Goal: Task Accomplishment & Management: Use online tool/utility

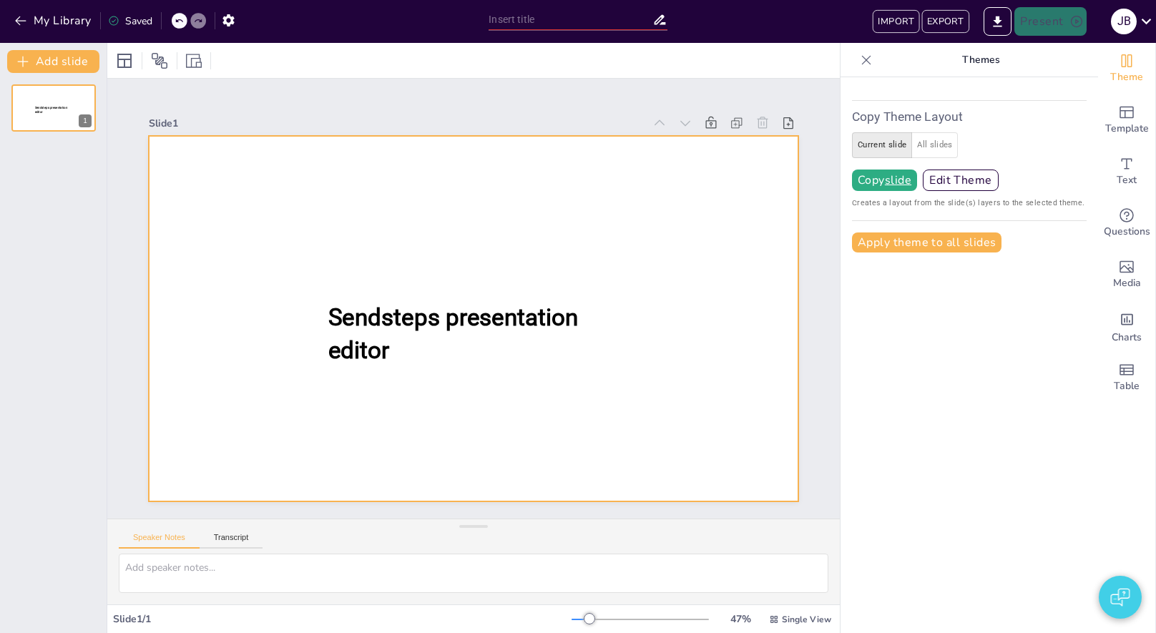
type input "New Sendsteps"
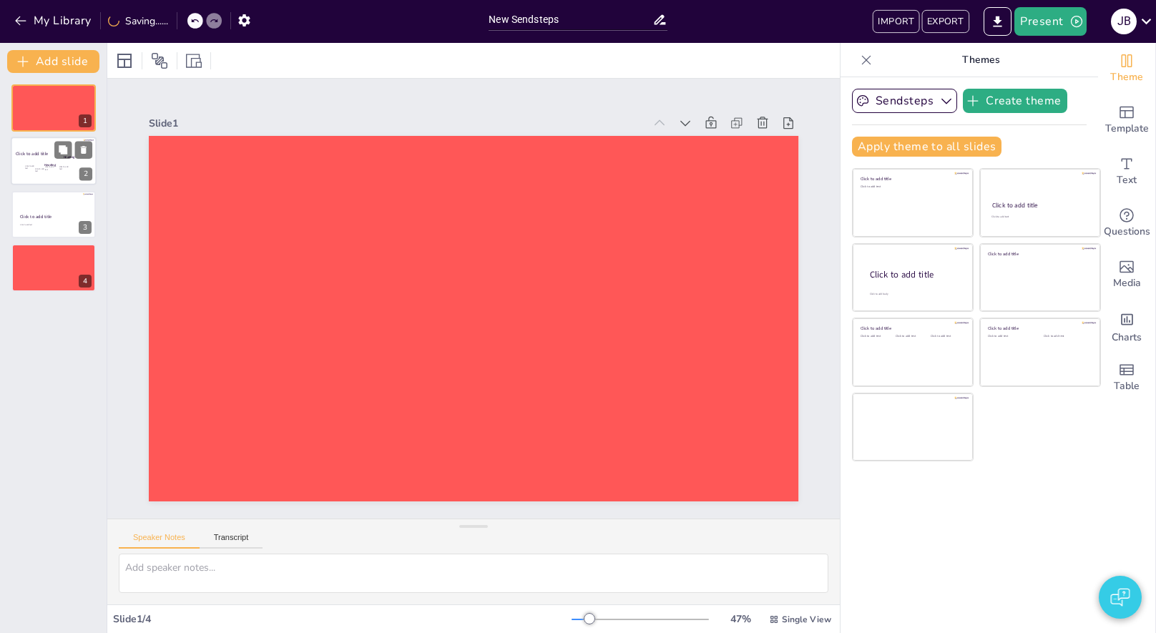
click at [33, 142] on div at bounding box center [54, 161] width 86 height 49
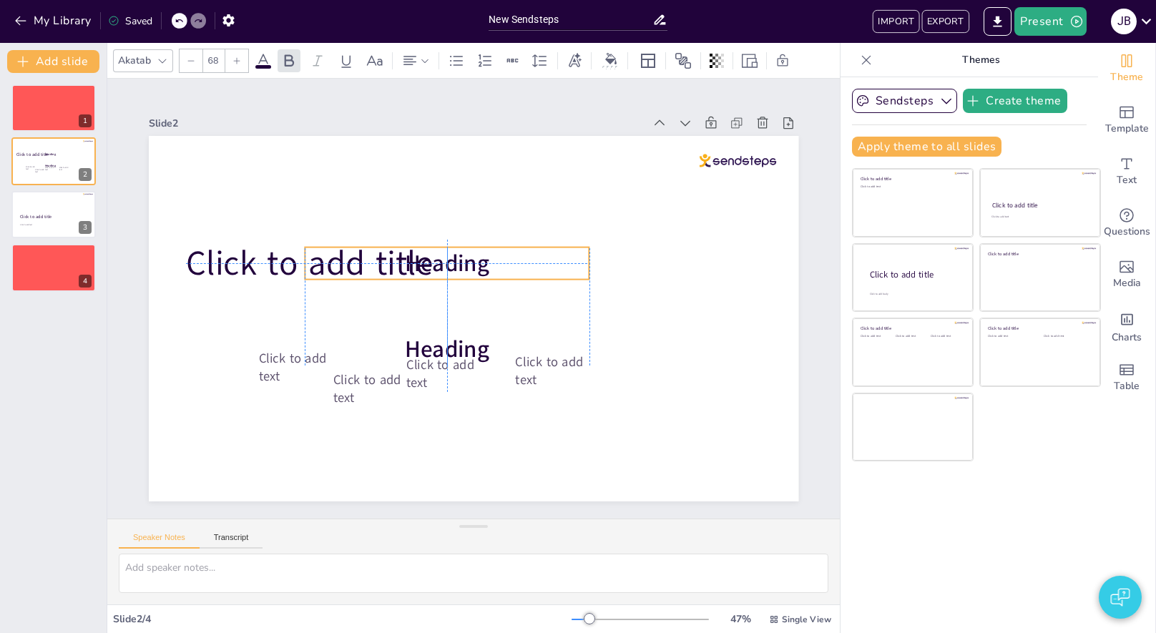
drag, startPoint x: 559, startPoint y: 277, endPoint x: 415, endPoint y: 254, distance: 145.7
click at [415, 254] on span "Heading" at bounding box center [447, 262] width 84 height 31
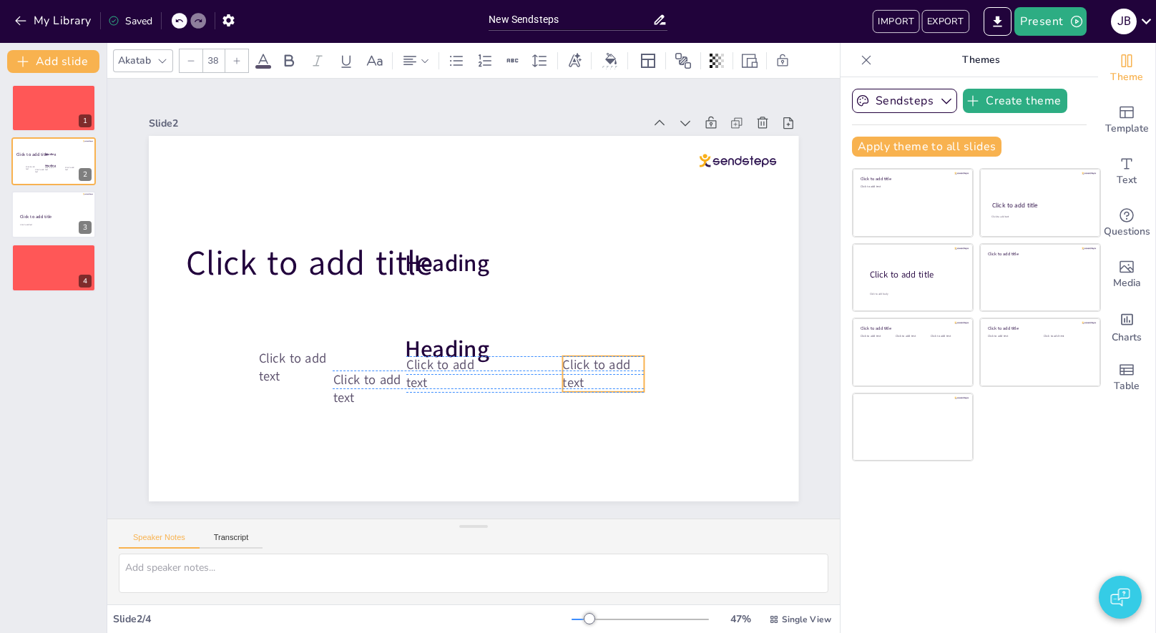
drag, startPoint x: 517, startPoint y: 364, endPoint x: 564, endPoint y: 369, distance: 47.5
click at [564, 369] on span "Click to add text" at bounding box center [596, 374] width 68 height 36
drag, startPoint x: 360, startPoint y: 384, endPoint x: 506, endPoint y: 367, distance: 146.9
click at [506, 367] on span "Click to add text" at bounding box center [515, 374] width 68 height 36
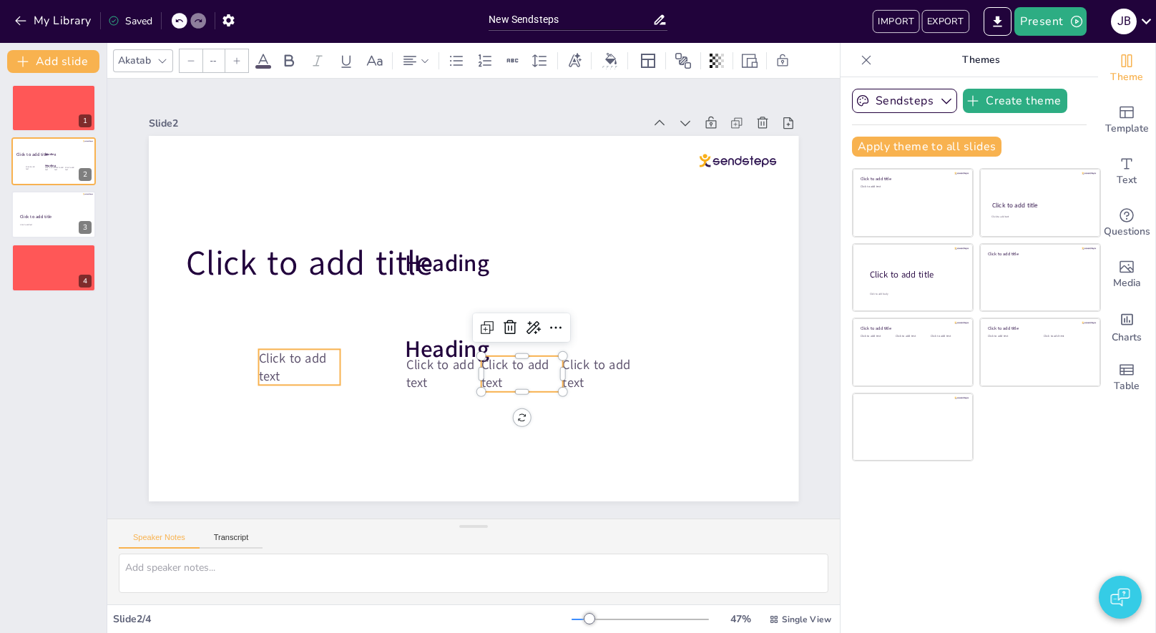
type input "38"
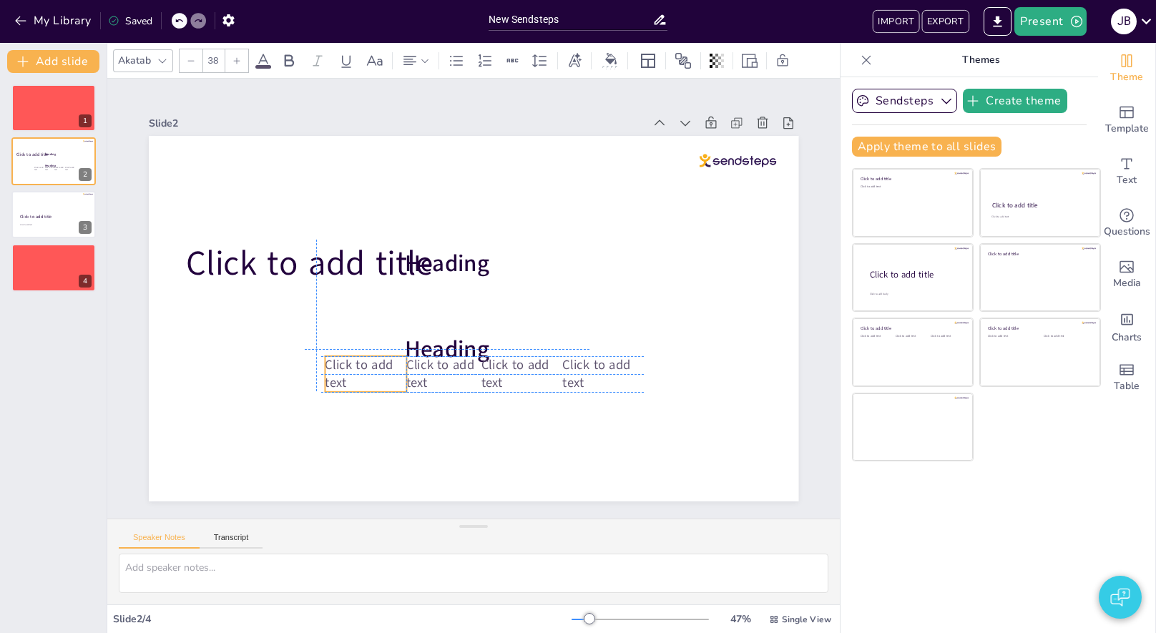
drag, startPoint x: 302, startPoint y: 360, endPoint x: 365, endPoint y: 366, distance: 63.2
click at [365, 366] on span "Click to add text" at bounding box center [359, 374] width 68 height 36
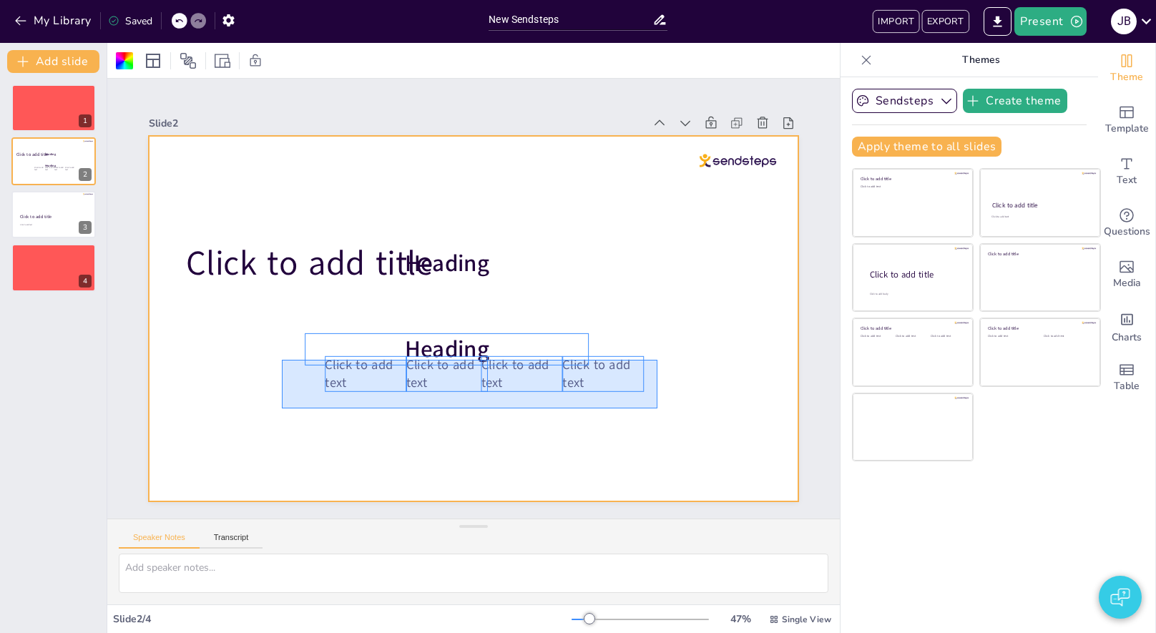
drag, startPoint x: 282, startPoint y: 360, endPoint x: 657, endPoint y: 408, distance: 378.6
click at [657, 408] on div at bounding box center [473, 318] width 649 height 365
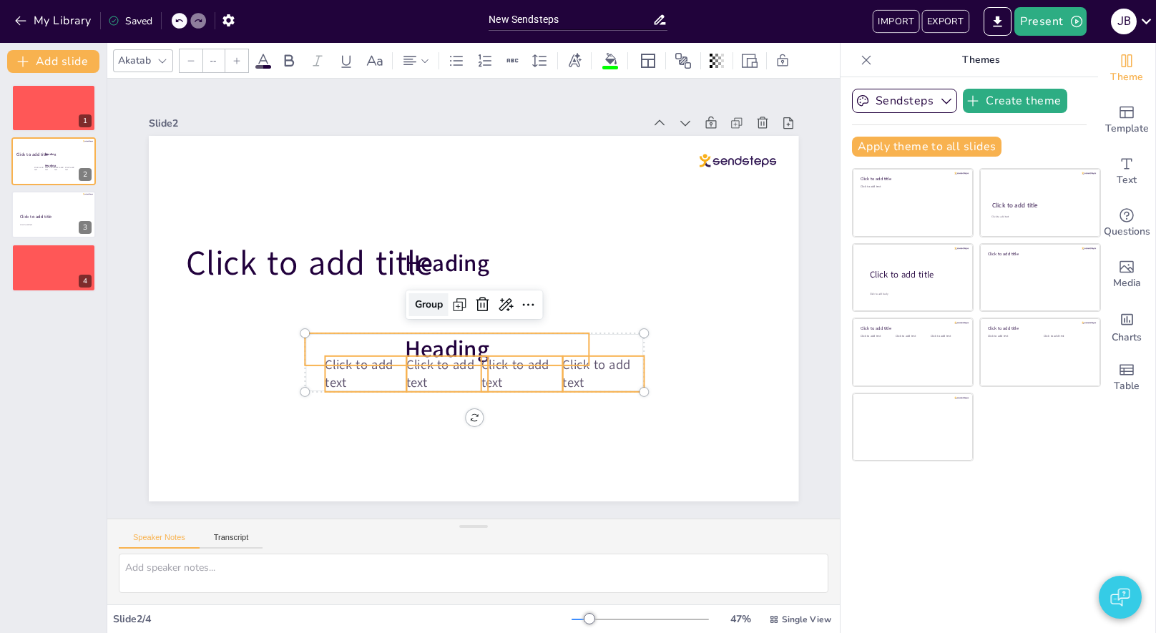
click at [437, 303] on div "Group" at bounding box center [428, 304] width 39 height 23
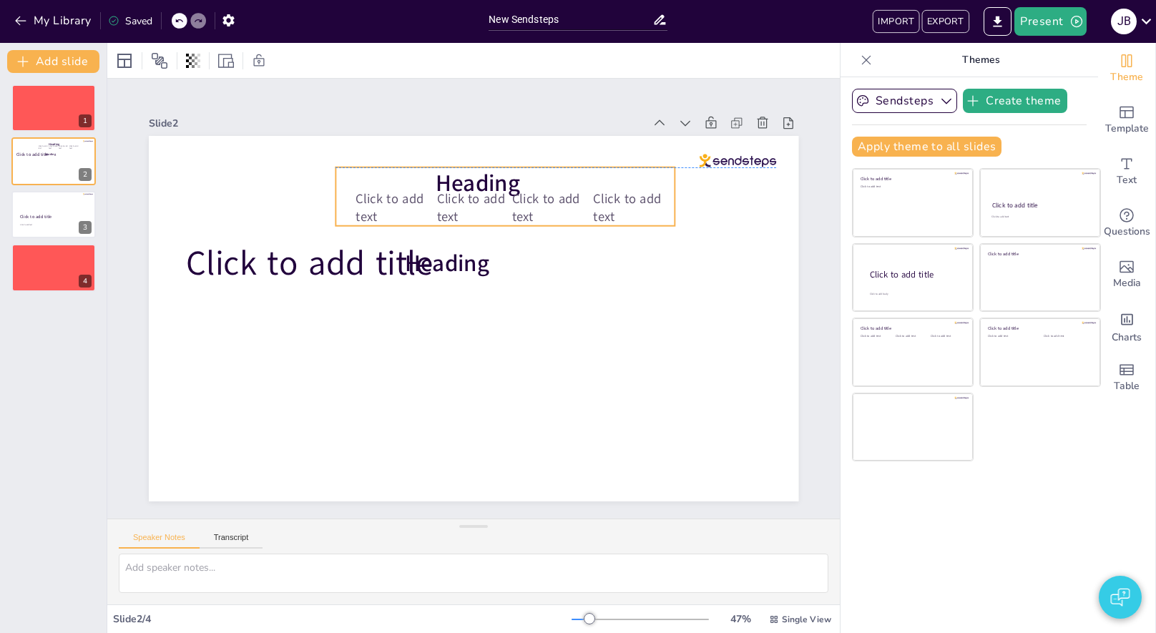
drag, startPoint x: 464, startPoint y: 348, endPoint x: 483, endPoint y: 180, distance: 168.4
click at [483, 180] on span "Heading" at bounding box center [478, 182] width 84 height 31
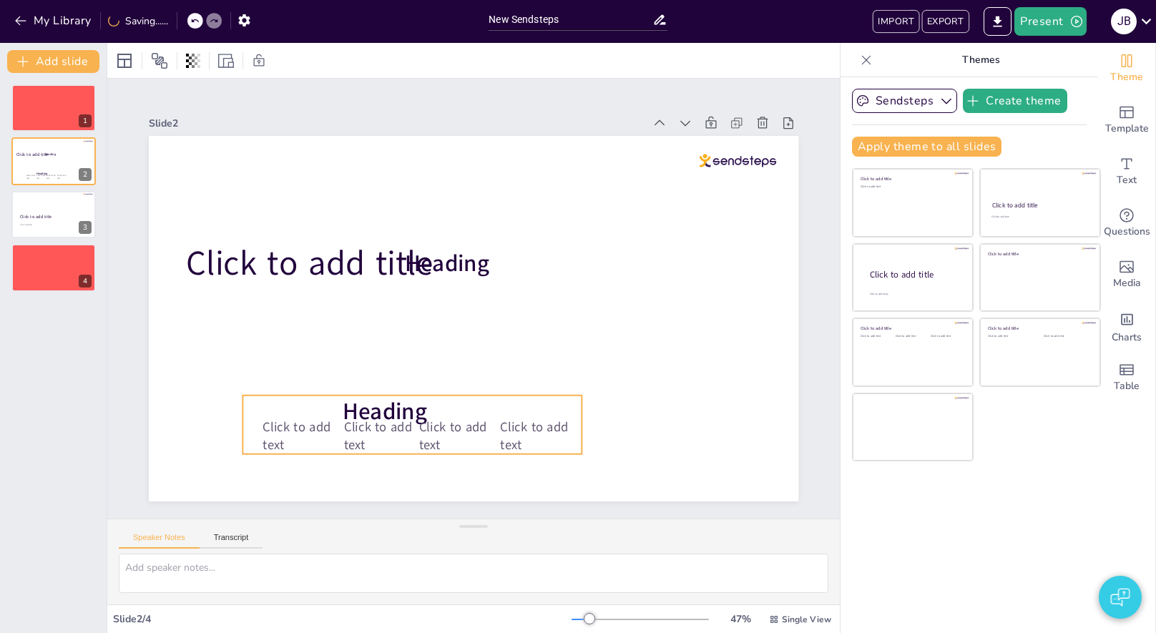
drag, startPoint x: 488, startPoint y: 186, endPoint x: 392, endPoint y: 414, distance: 247.4
click at [392, 414] on span "Heading" at bounding box center [385, 410] width 84 height 31
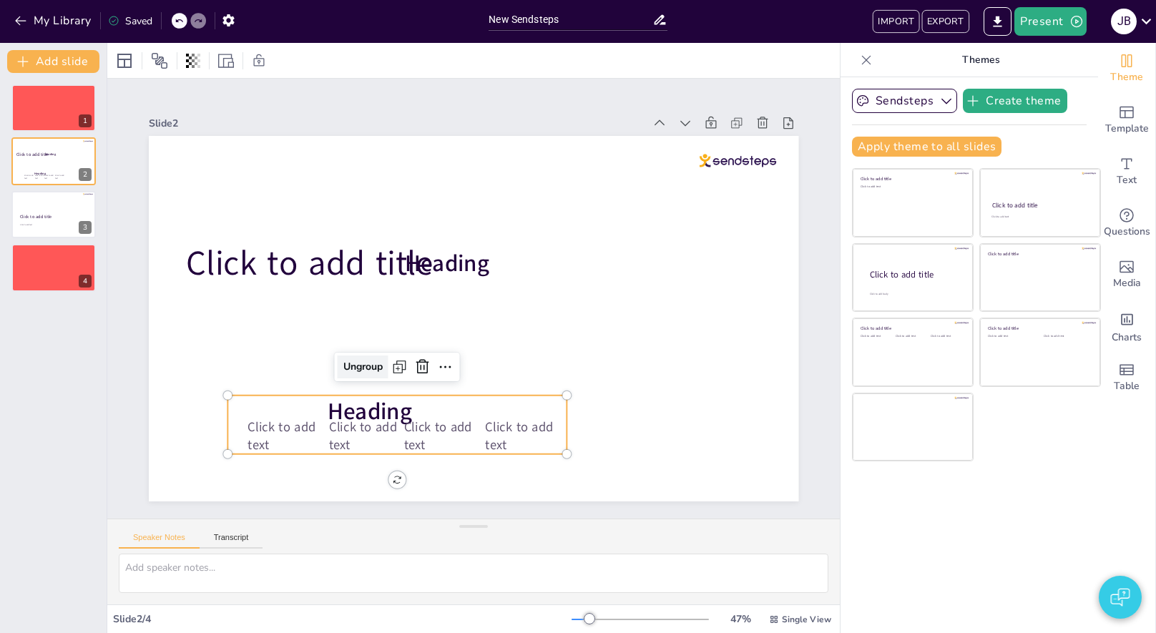
click at [358, 363] on div "Ungroup" at bounding box center [363, 366] width 51 height 23
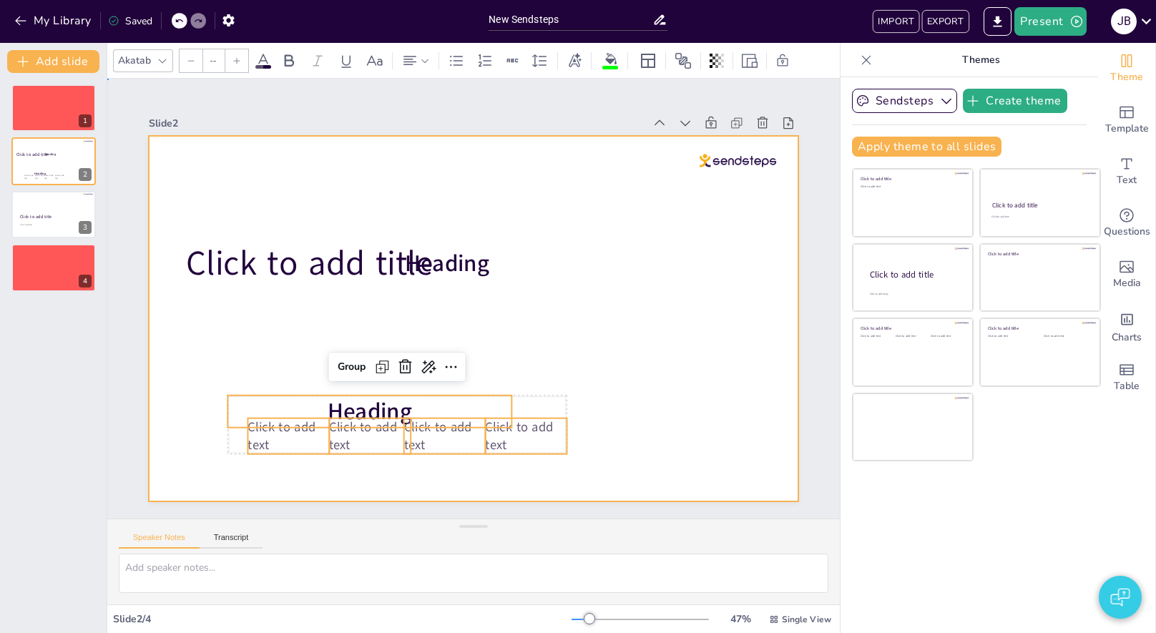
click at [595, 416] on div at bounding box center [473, 318] width 649 height 365
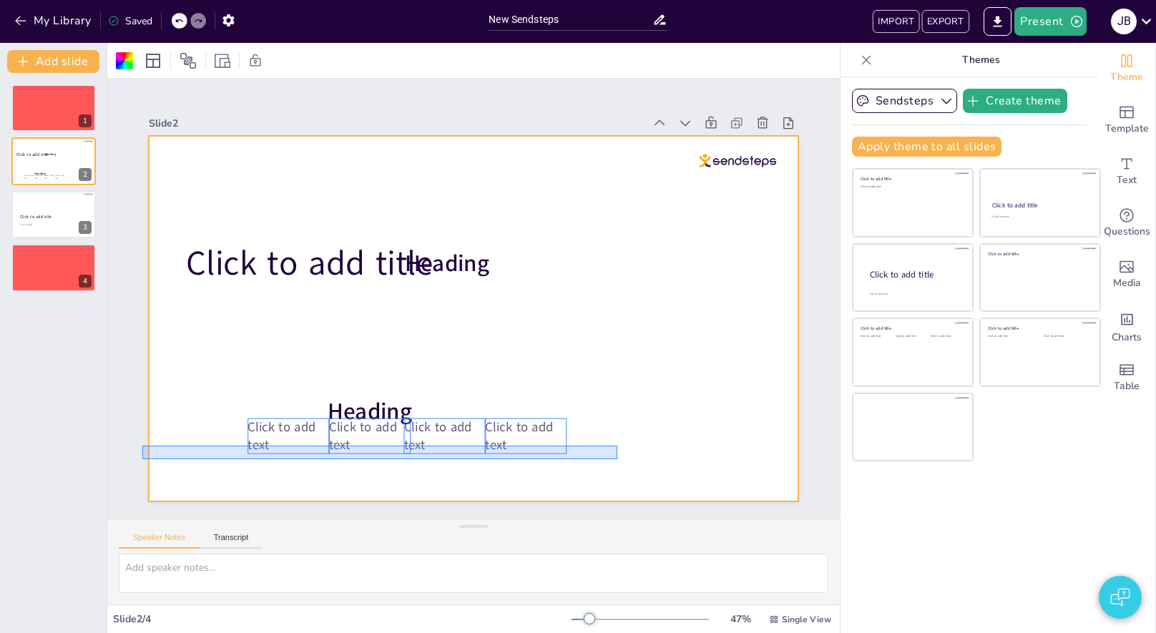
drag, startPoint x: 617, startPoint y: 459, endPoint x: 142, endPoint y: 446, distance: 475.1
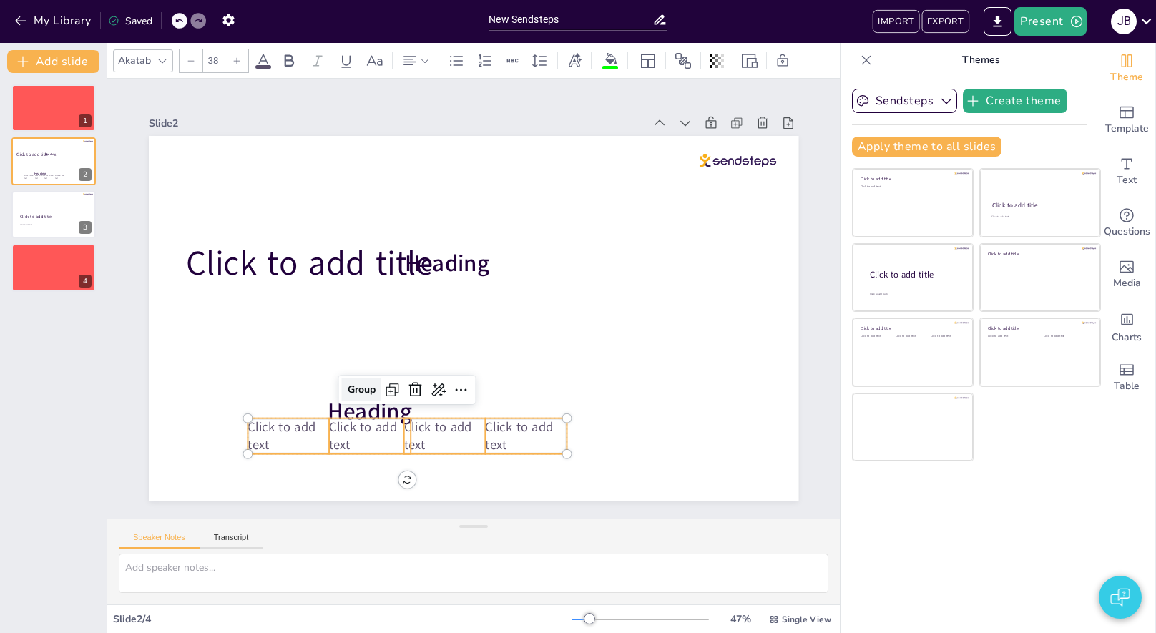
click at [360, 388] on div "Group" at bounding box center [361, 389] width 39 height 23
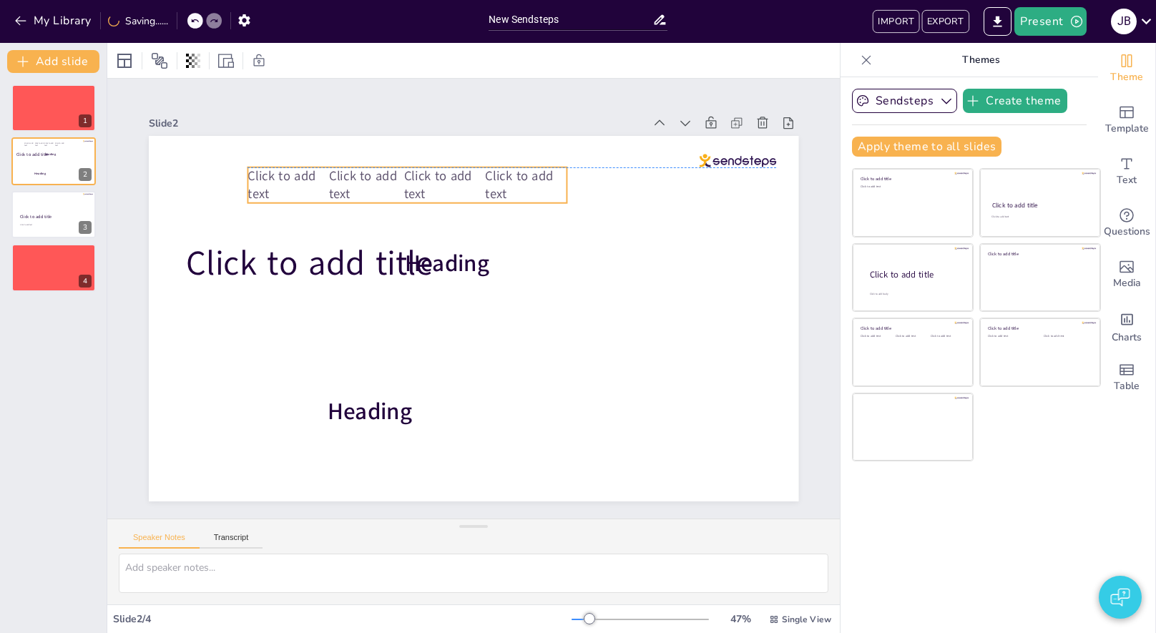
drag, startPoint x: 358, startPoint y: 441, endPoint x: 329, endPoint y: 196, distance: 246.3
click at [329, 196] on p "Click to add text" at bounding box center [370, 185] width 82 height 36
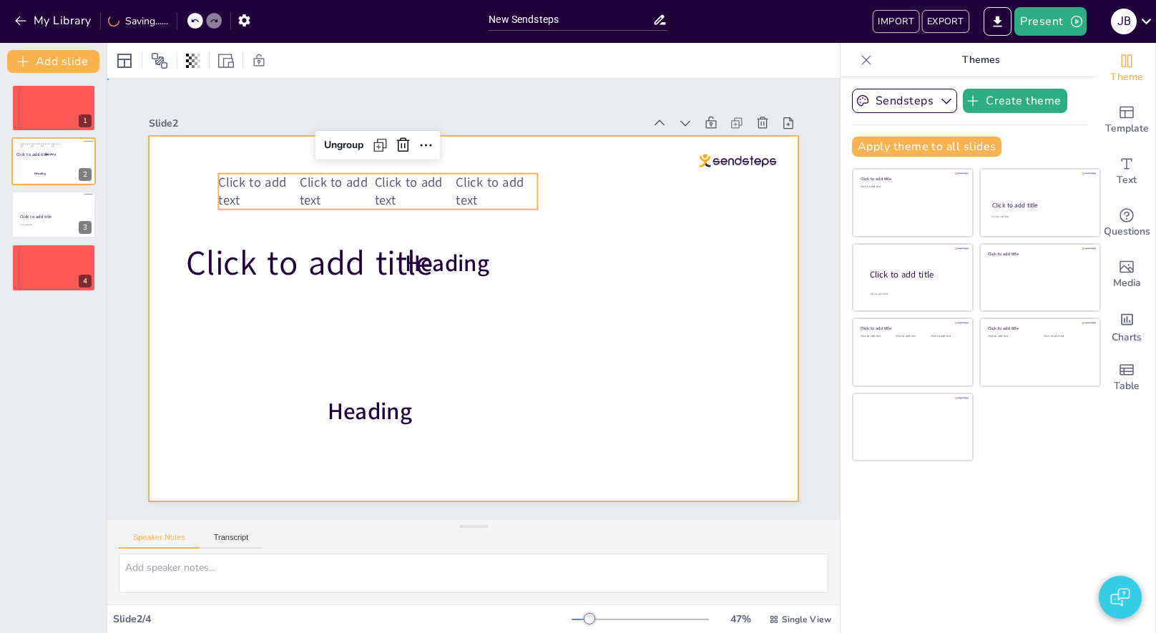
click at [605, 300] on div at bounding box center [473, 318] width 649 height 365
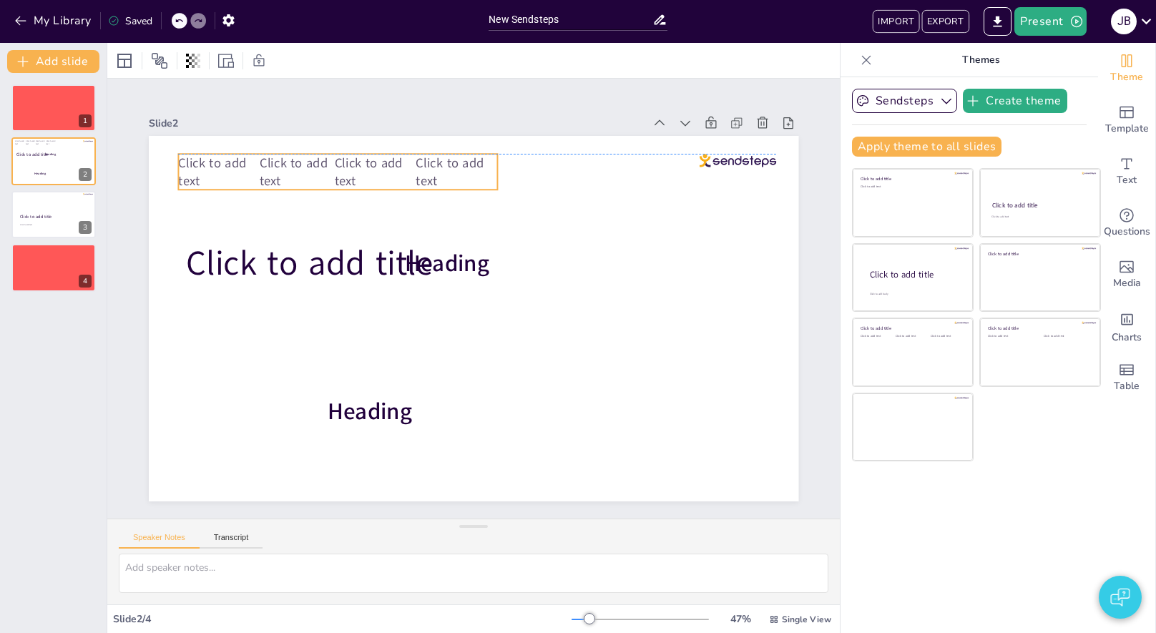
drag, startPoint x: 428, startPoint y: 202, endPoint x: 388, endPoint y: 177, distance: 46.9
click at [388, 177] on p "Click to add text" at bounding box center [375, 172] width 82 height 36
click at [1014, 21] on div at bounding box center [997, 21] width 34 height 29
click at [1023, 23] on button "Present" at bounding box center [1050, 21] width 72 height 29
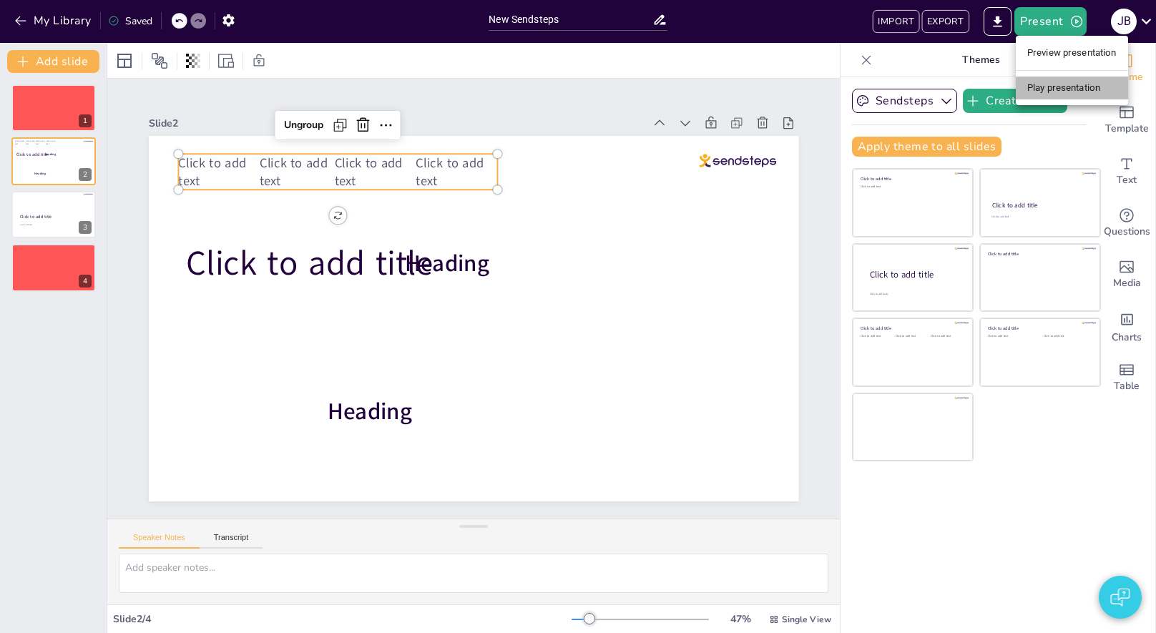
click at [1028, 93] on li "Play presentation" at bounding box center [1072, 88] width 112 height 23
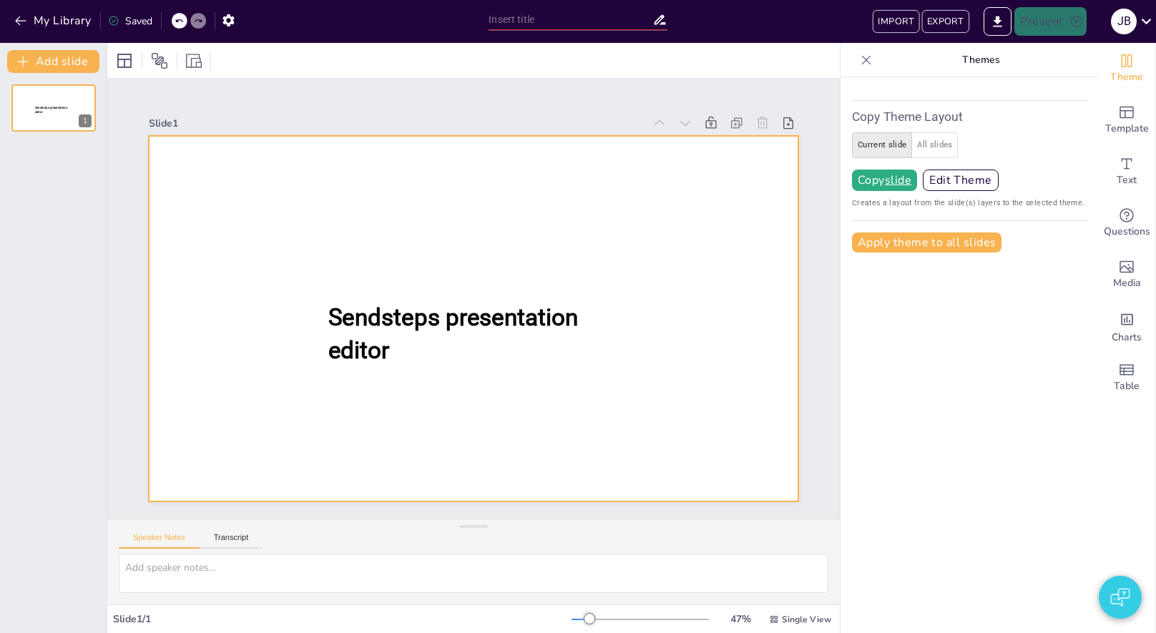
type input "New Sendsteps"
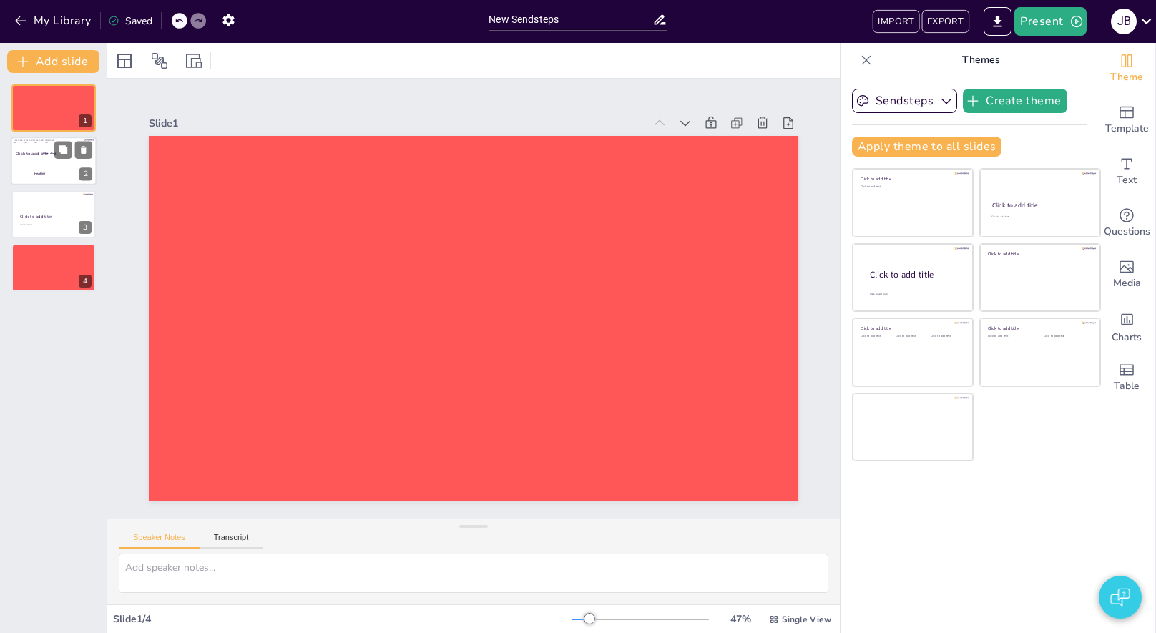
click at [52, 152] on span "Heading" at bounding box center [49, 154] width 11 height 4
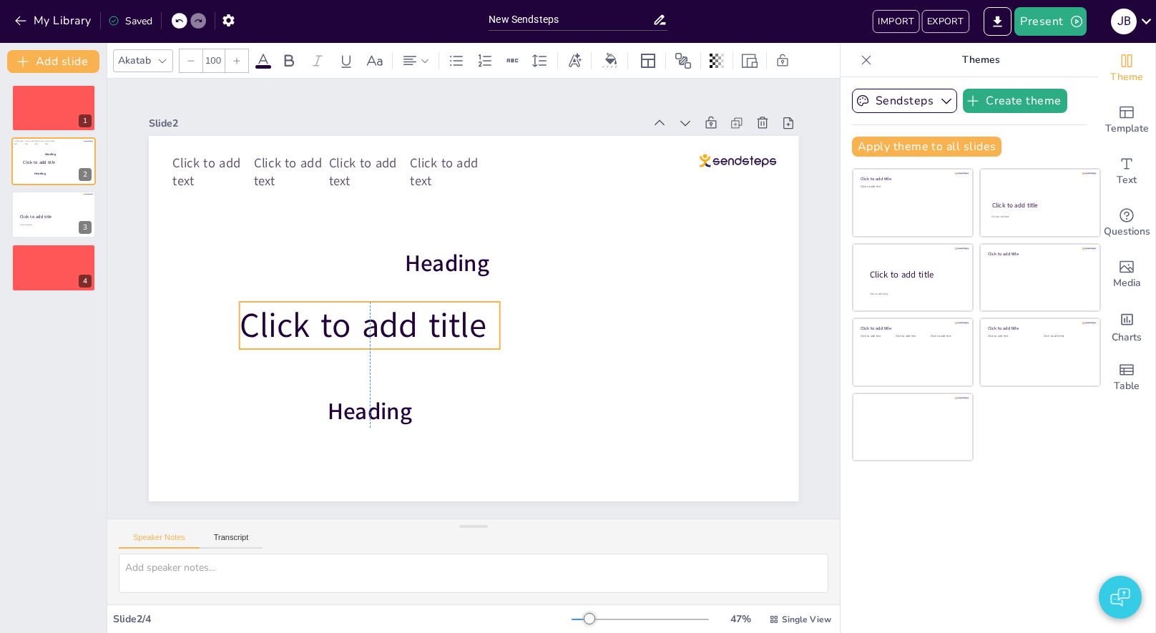
drag, startPoint x: 265, startPoint y: 245, endPoint x: 320, endPoint y: 307, distance: 82.6
click at [320, 307] on span "Click to add title" at bounding box center [362, 325] width 247 height 46
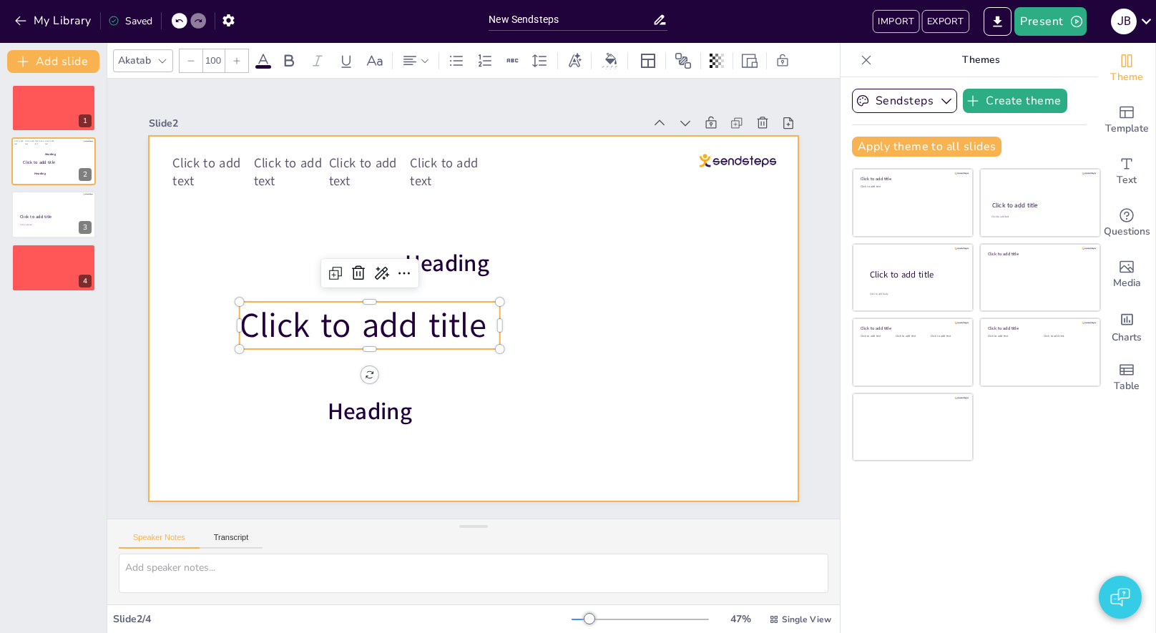
click at [259, 186] on span "Click to add text" at bounding box center [288, 172] width 68 height 36
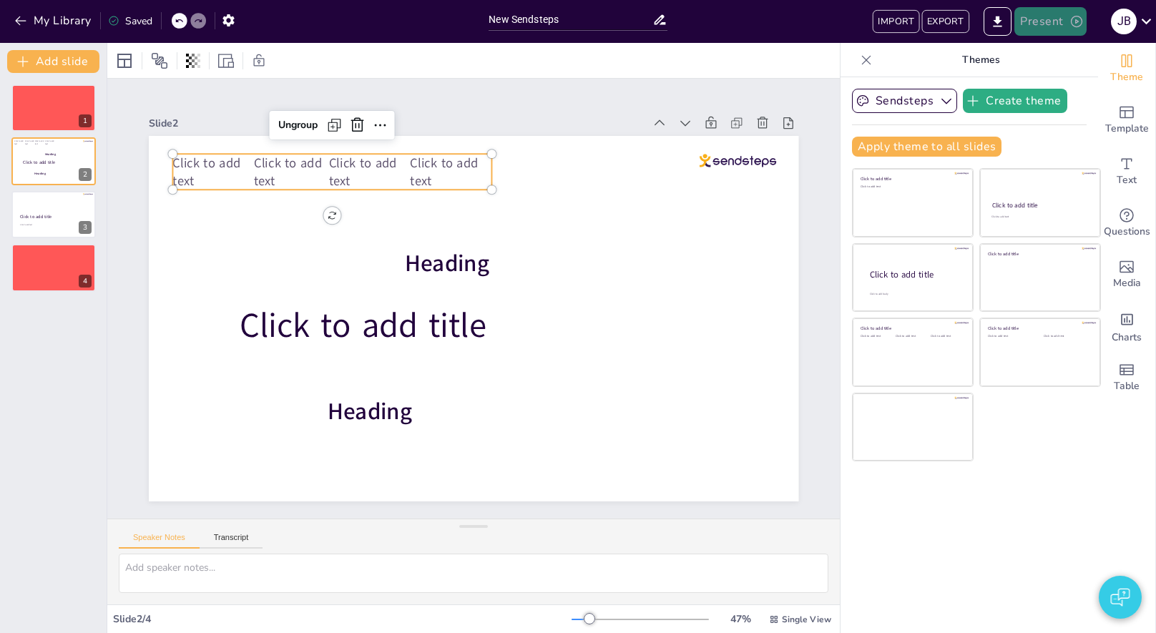
click at [1062, 27] on button "Present" at bounding box center [1050, 21] width 72 height 29
click at [1041, 97] on li "Play presentation" at bounding box center [1072, 88] width 112 height 23
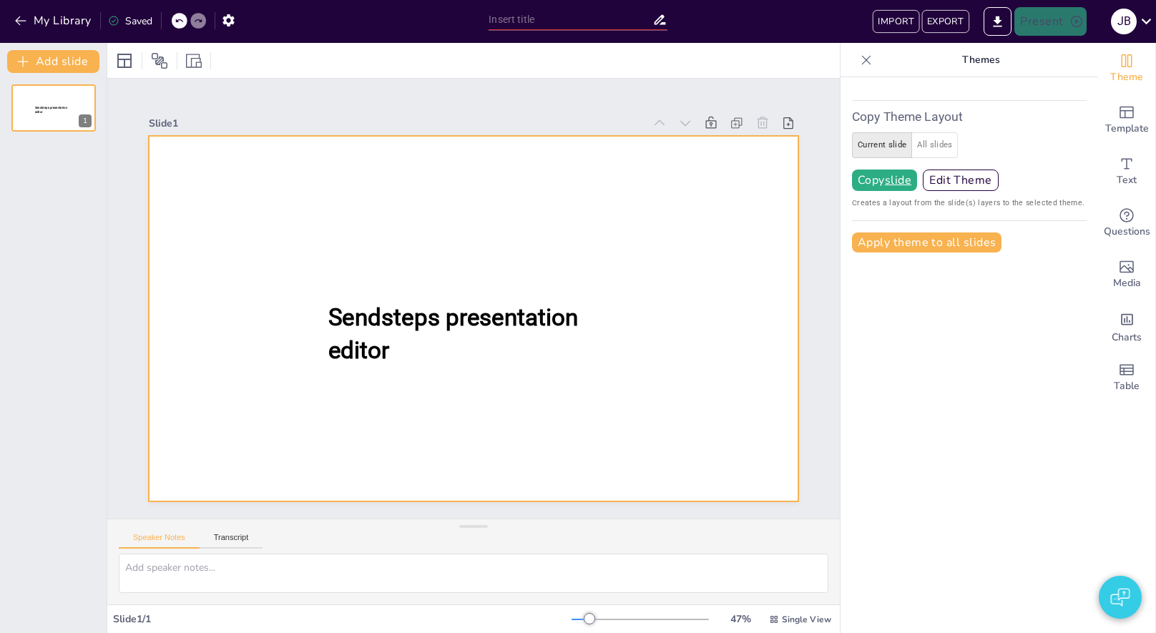
type input "New Sendsteps"
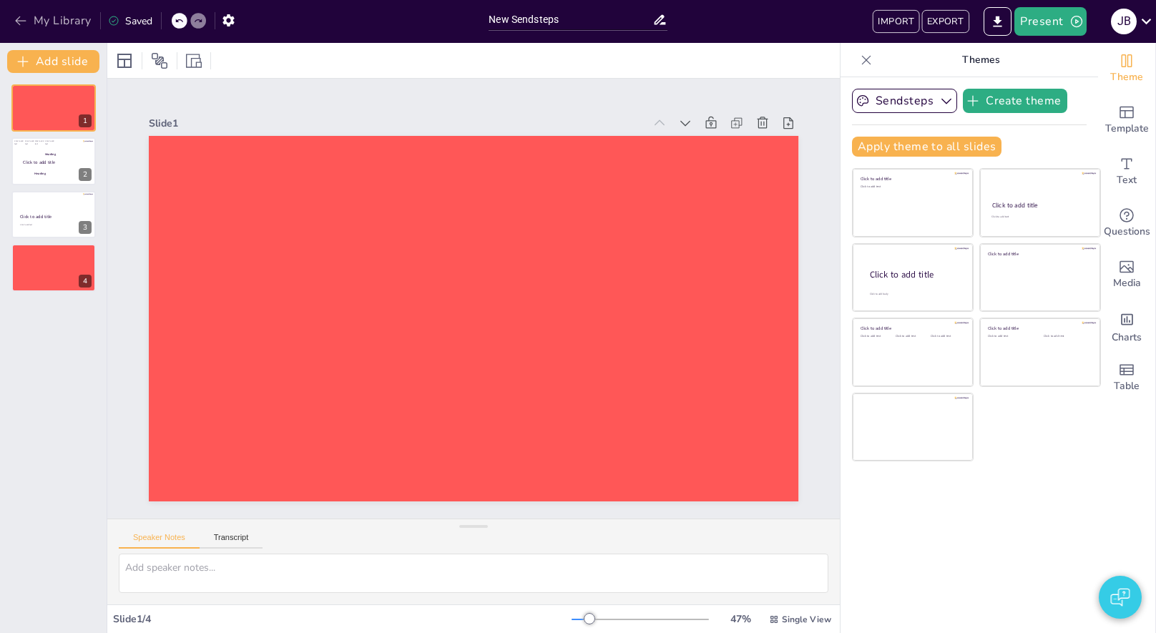
click at [70, 21] on button "My Library" at bounding box center [54, 20] width 87 height 23
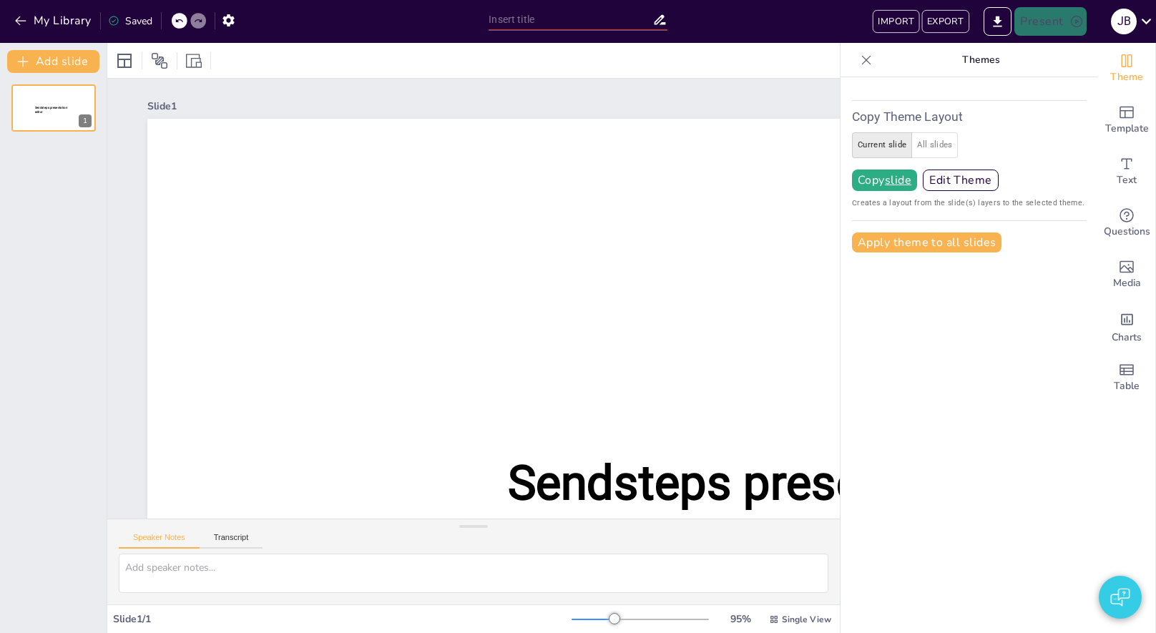
type input "New Sendsteps"
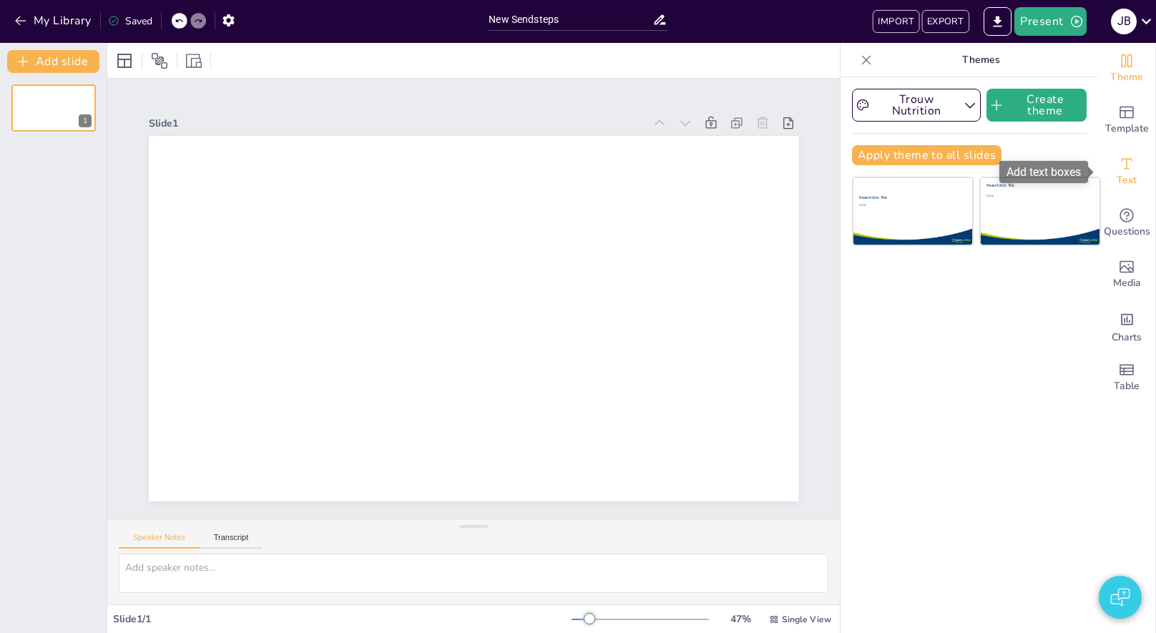
click at [1126, 177] on span "Text" at bounding box center [1126, 180] width 20 height 16
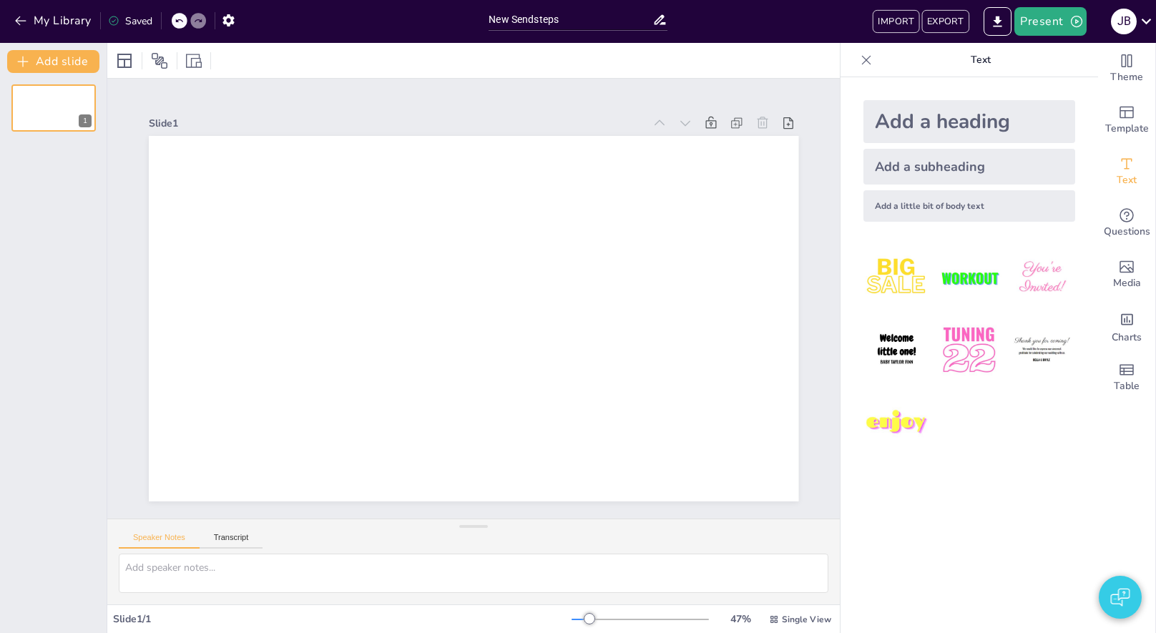
click at [943, 128] on div "Add a heading" at bounding box center [969, 121] width 212 height 43
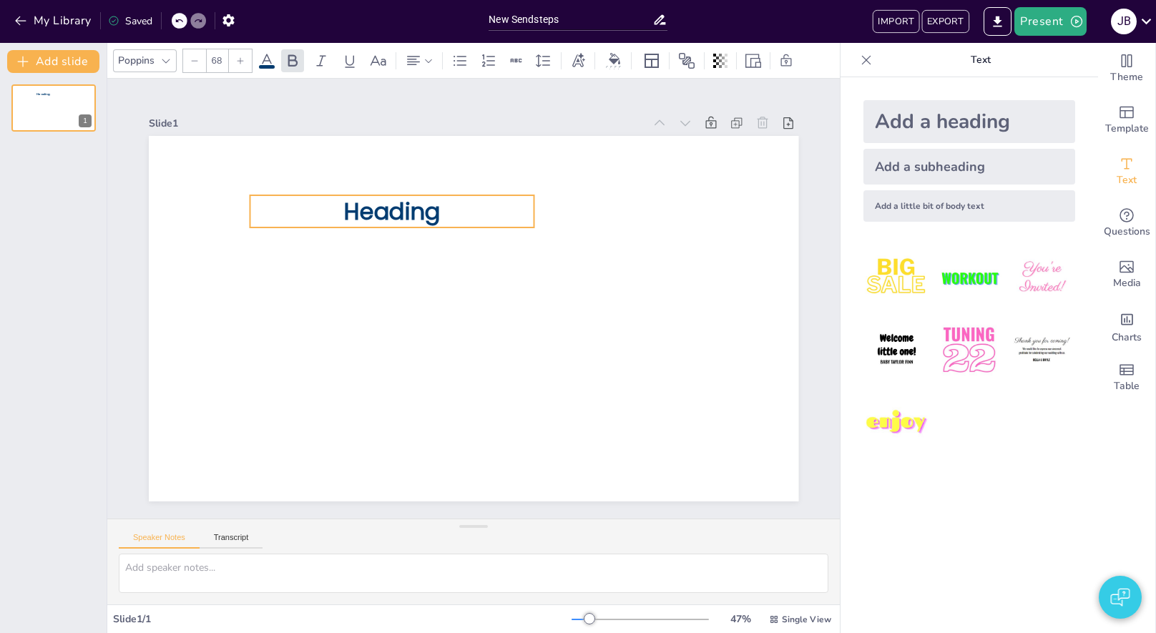
drag, startPoint x: 483, startPoint y: 320, endPoint x: 402, endPoint y: 213, distance: 134.7
click at [402, 213] on span "Heading" at bounding box center [391, 211] width 97 height 32
click at [956, 117] on div "Add a heading" at bounding box center [969, 121] width 212 height 43
type input "68"
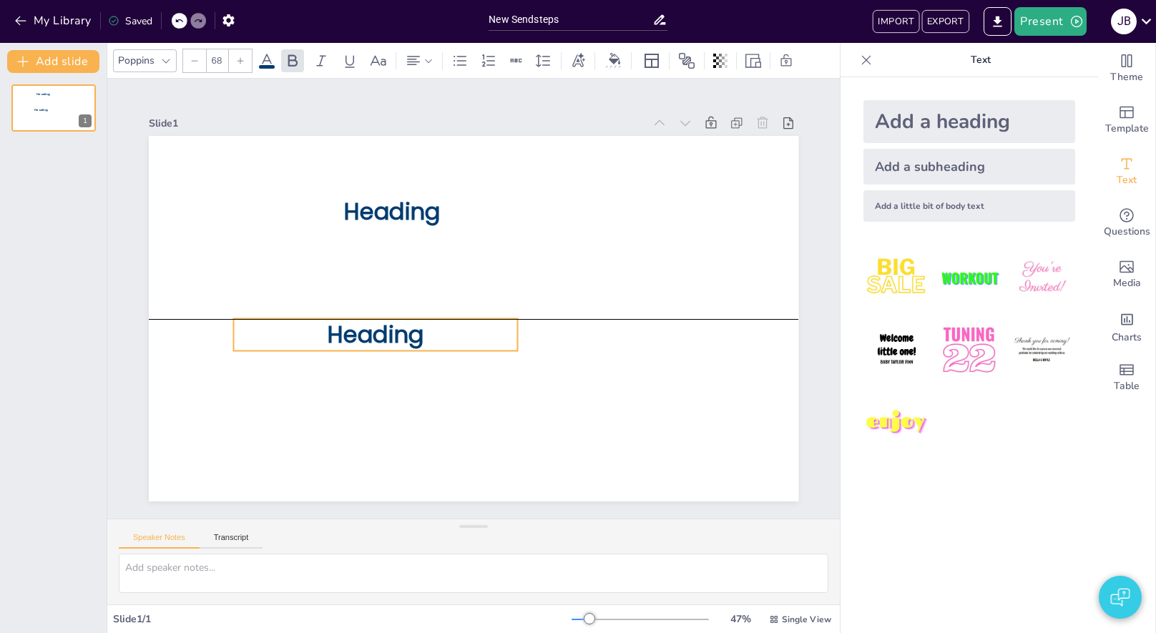
drag, startPoint x: 461, startPoint y: 321, endPoint x: 401, endPoint y: 342, distance: 63.6
click at [363, 335] on span "Heading" at bounding box center [375, 334] width 97 height 32
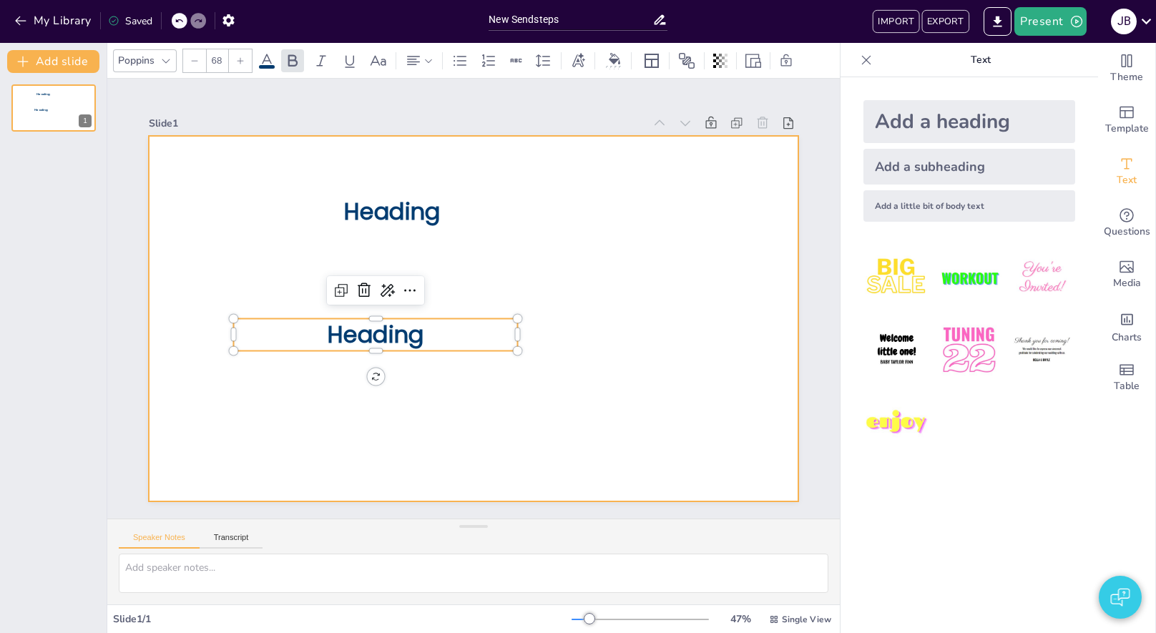
click at [659, 403] on div at bounding box center [473, 318] width 649 height 365
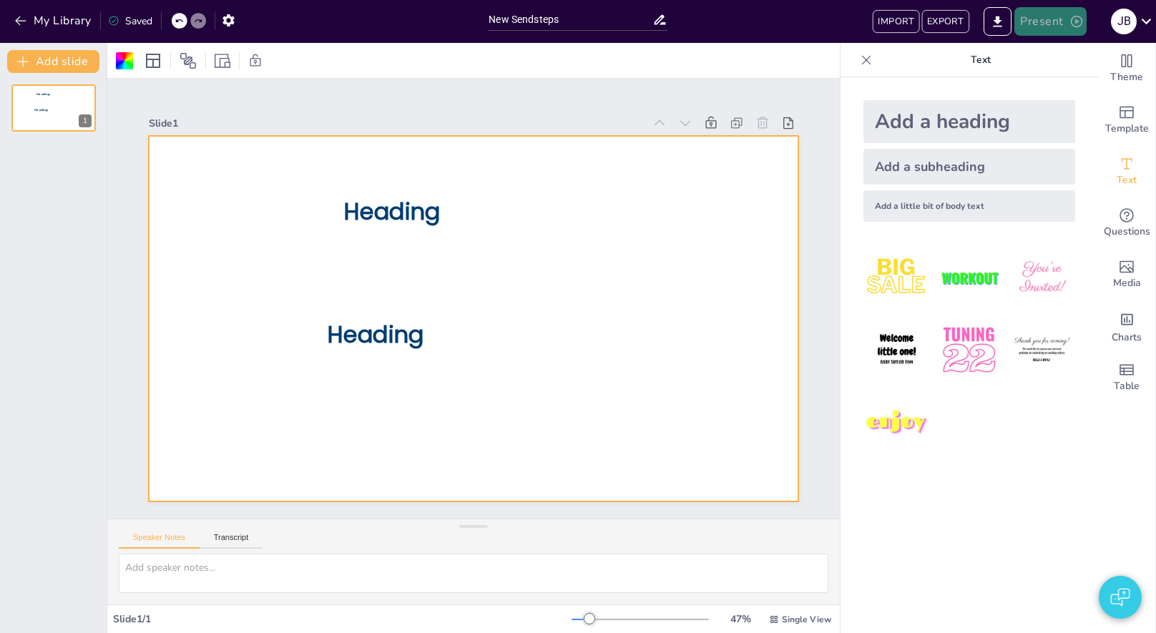
click at [1046, 26] on button "Present" at bounding box center [1050, 21] width 72 height 29
click at [1039, 92] on li "Play presentation" at bounding box center [1072, 88] width 112 height 23
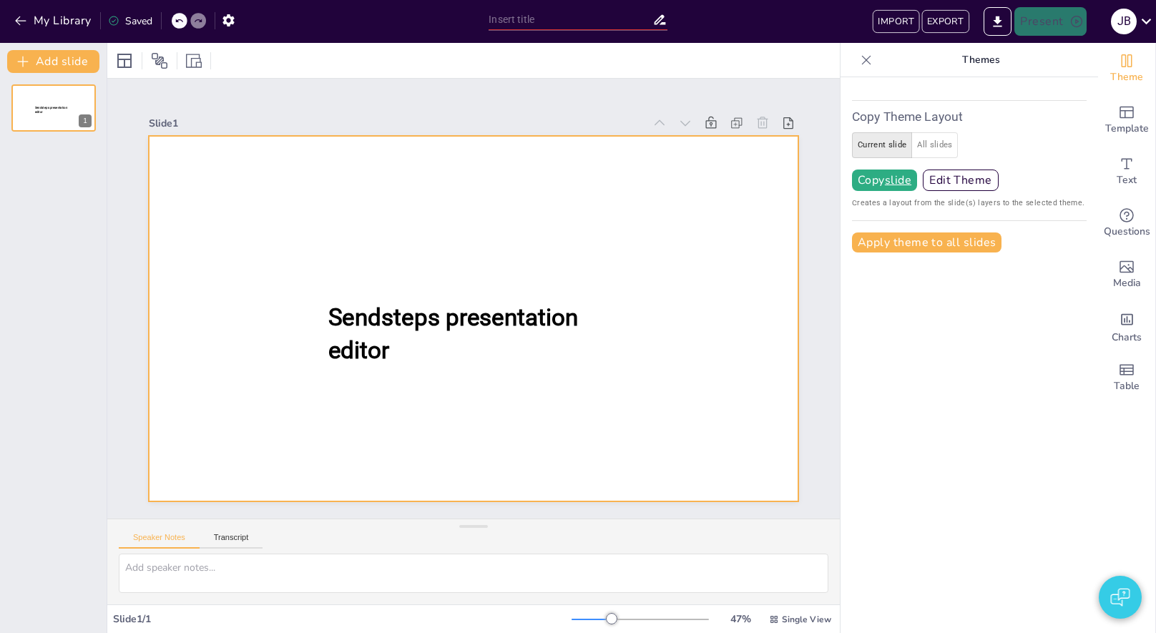
type input "New Sendsteps"
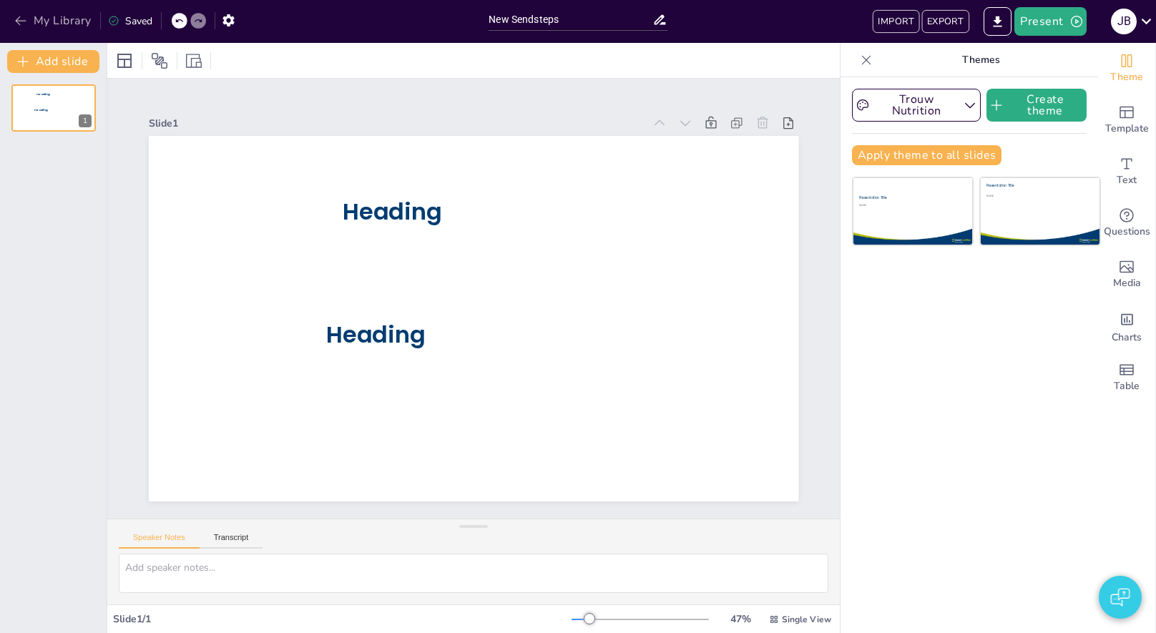
click at [69, 29] on button "My Library" at bounding box center [54, 20] width 87 height 23
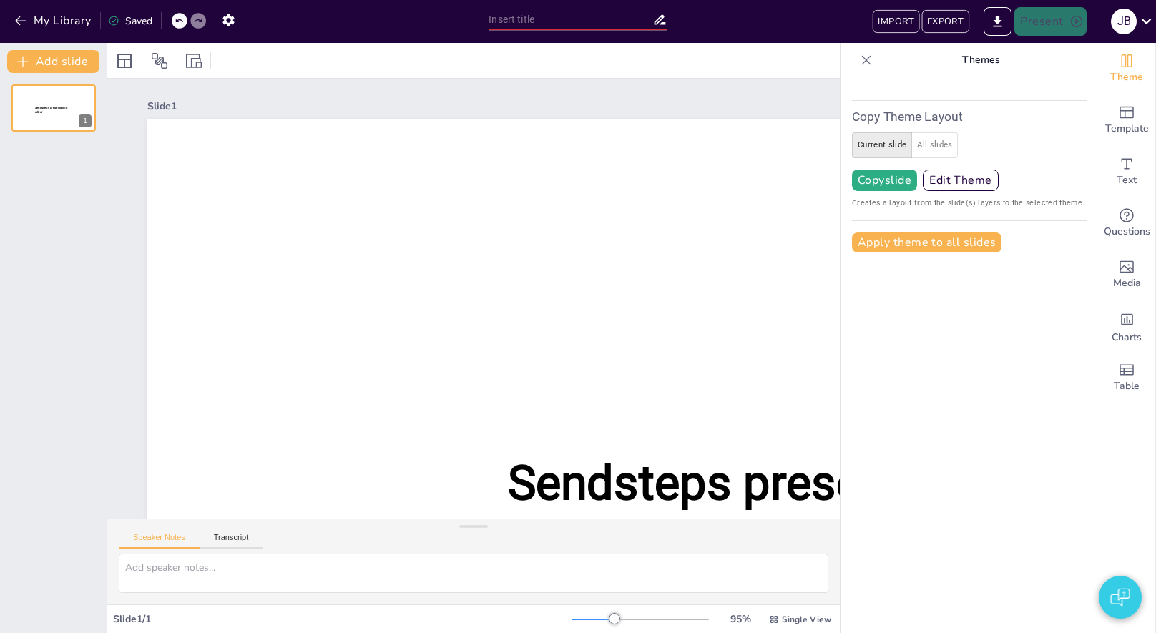
type input "New Sendsteps"
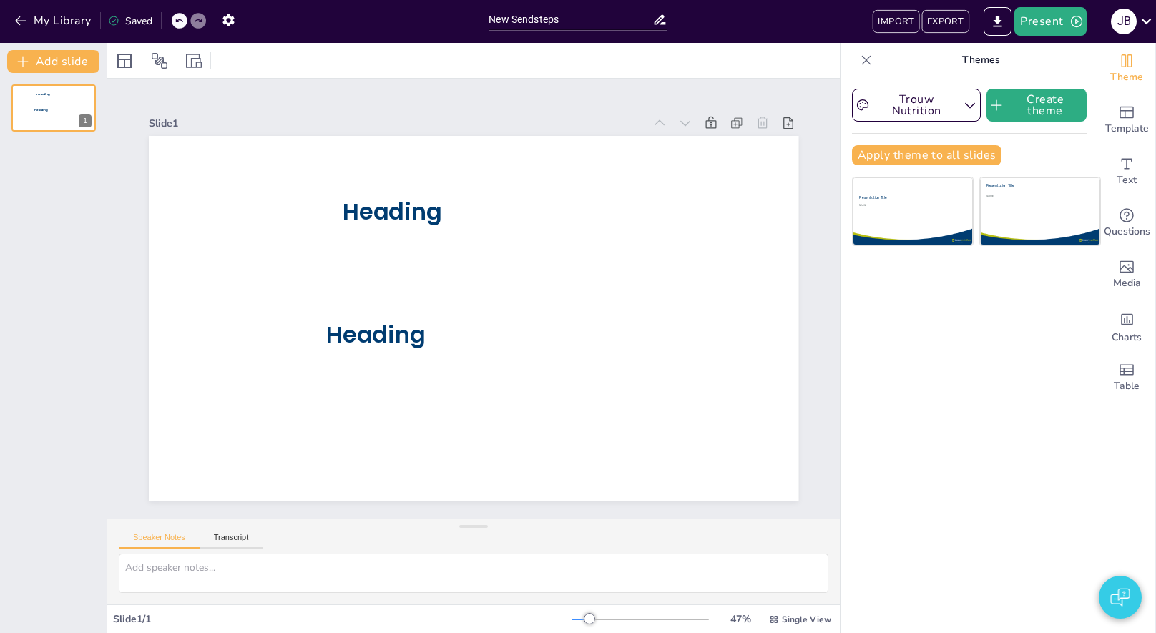
click at [865, 58] on icon at bounding box center [866, 59] width 9 height 9
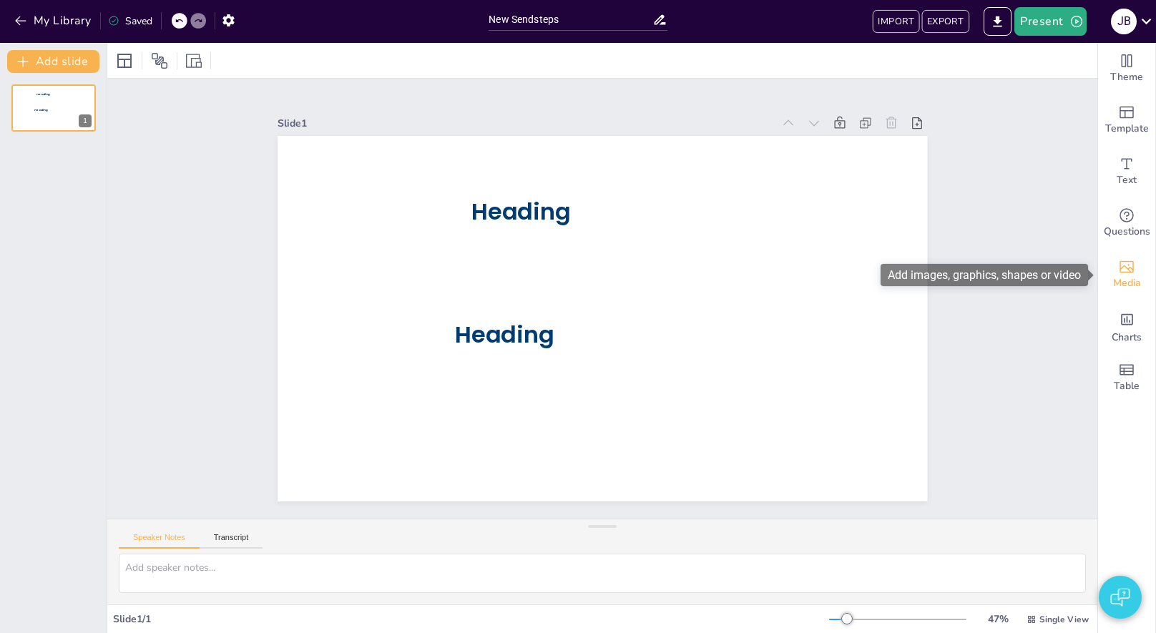
click at [1128, 277] on span "Media" at bounding box center [1127, 283] width 28 height 16
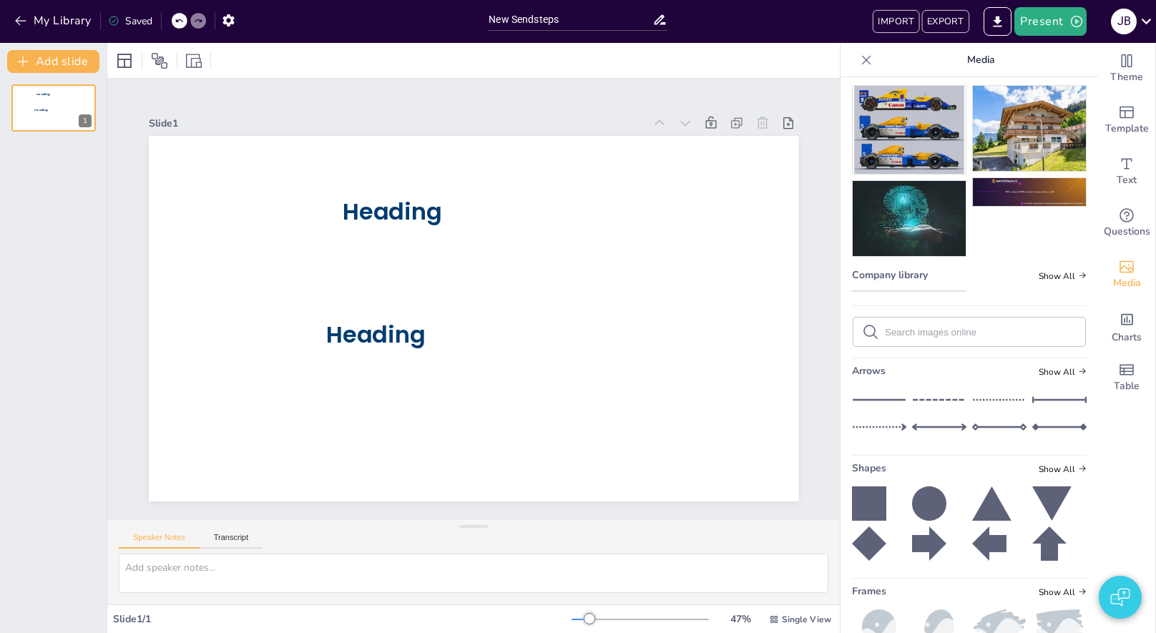
scroll to position [99, 0]
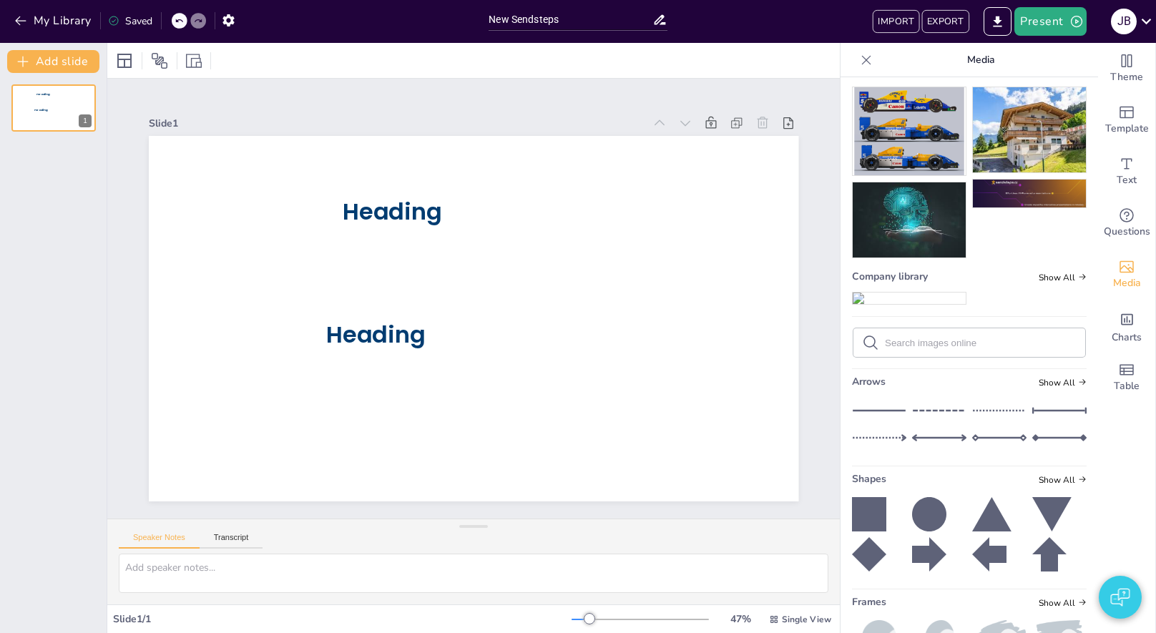
click at [933, 304] on img at bounding box center [908, 297] width 113 height 11
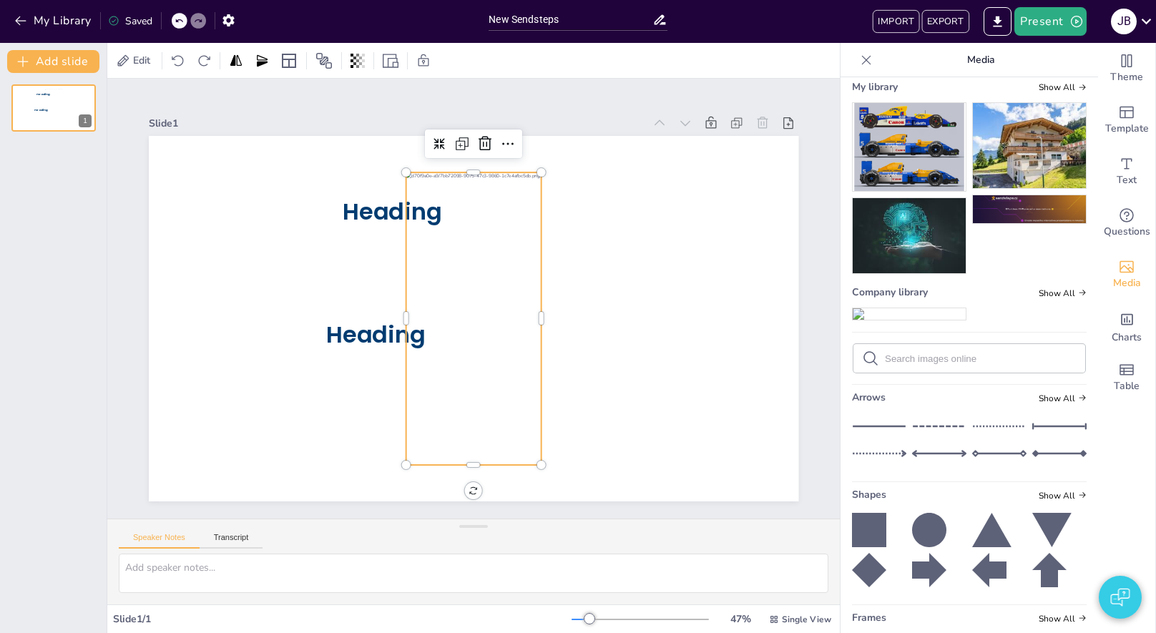
scroll to position [348, 0]
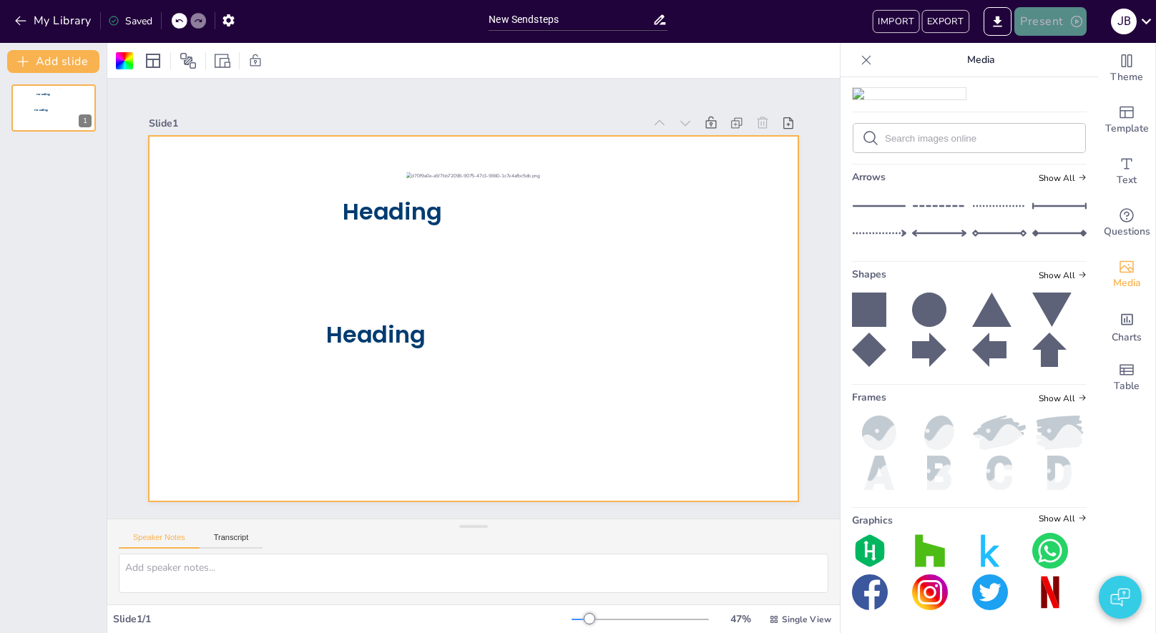
click at [1047, 29] on button "Present" at bounding box center [1050, 21] width 72 height 29
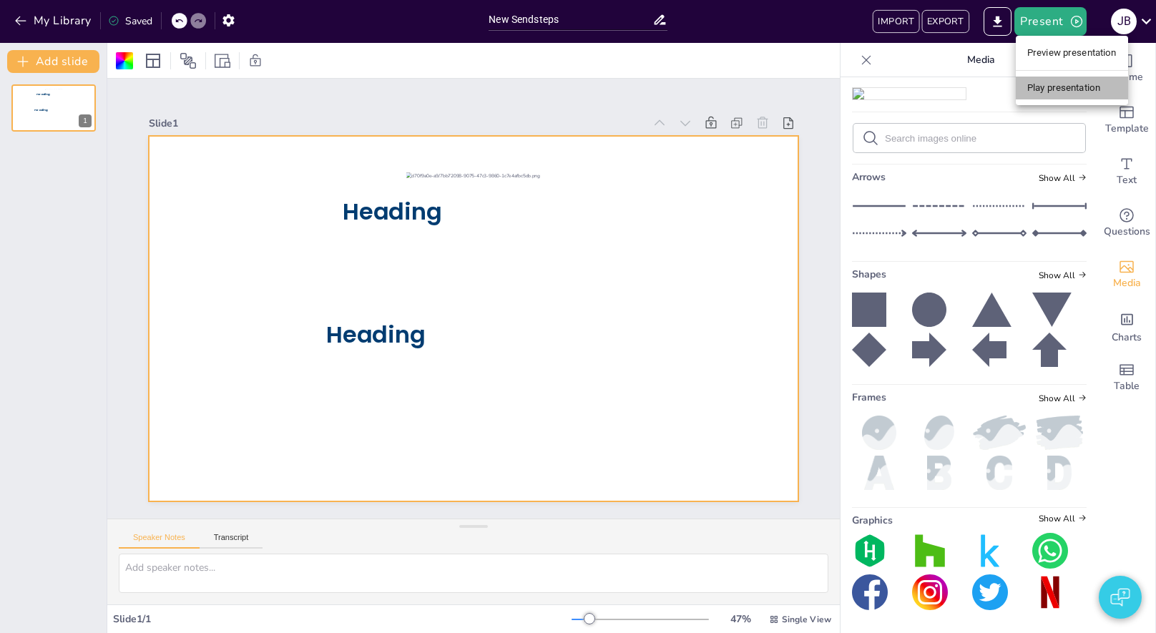
click at [1044, 79] on li "Play presentation" at bounding box center [1072, 88] width 112 height 23
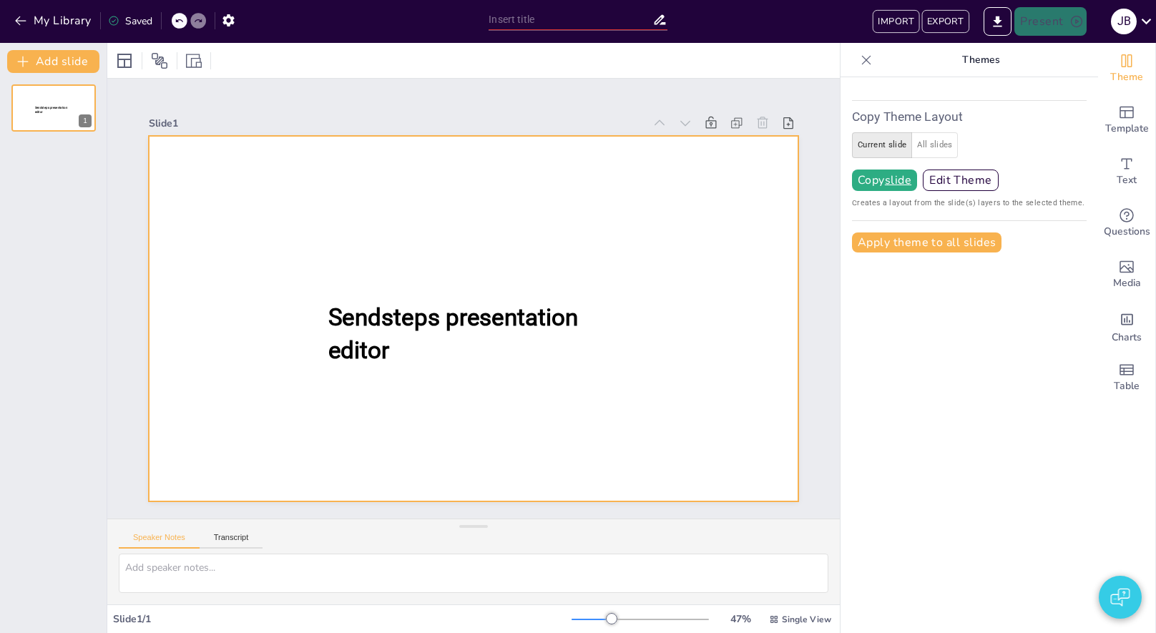
type input "New Sendsteps"
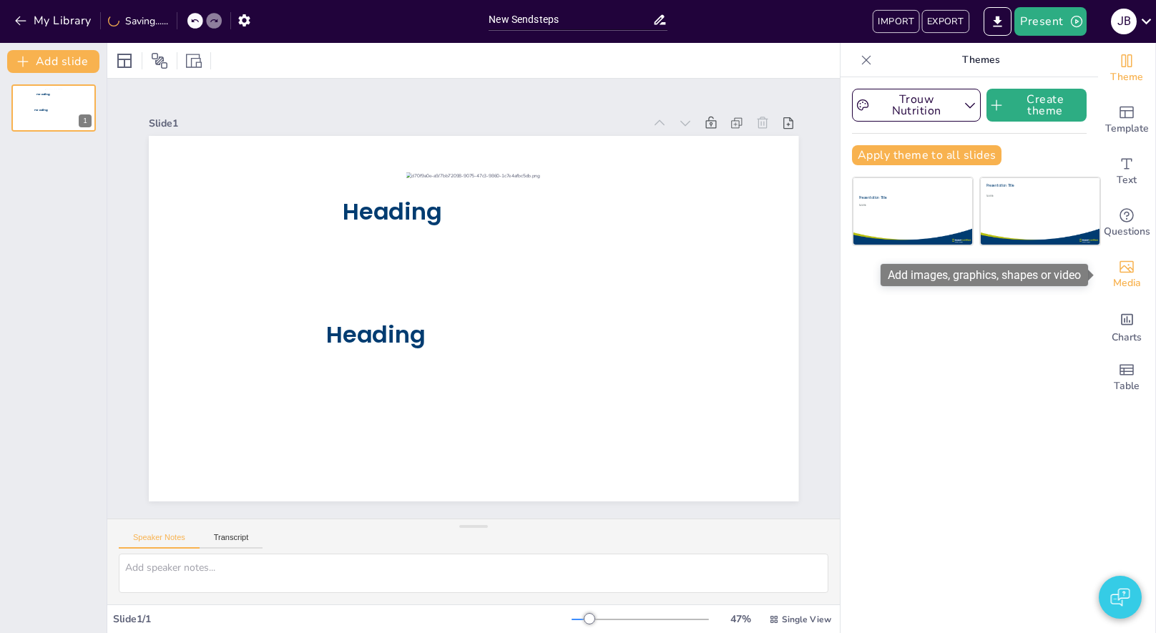
click at [1139, 264] on div "Media" at bounding box center [1126, 274] width 57 height 51
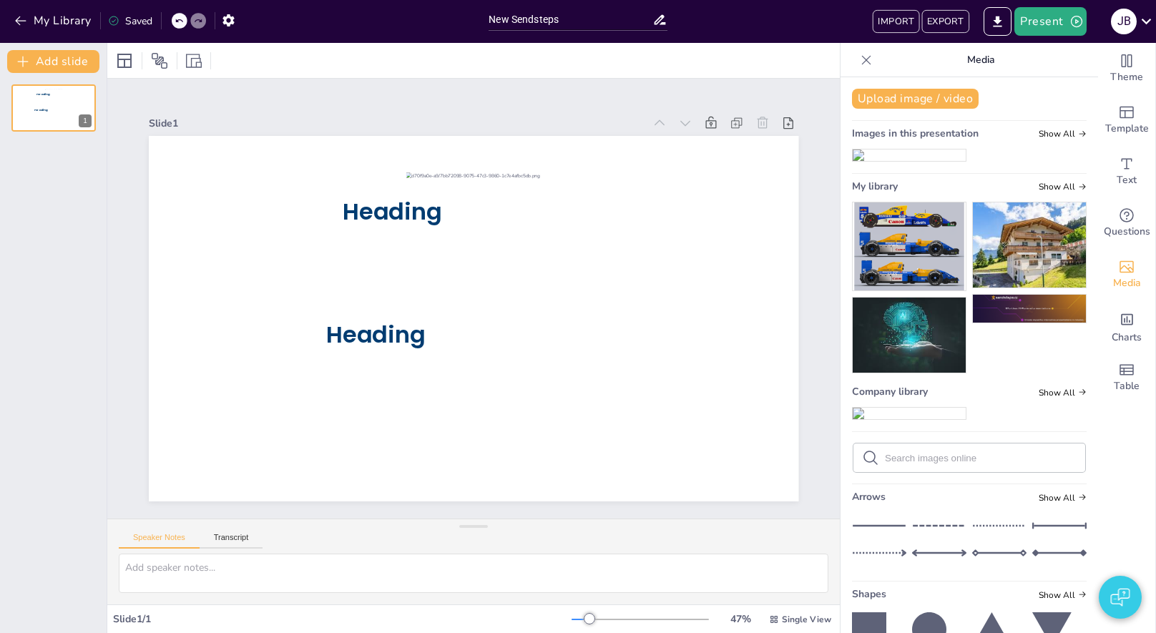
click at [927, 290] on img at bounding box center [908, 246] width 113 height 88
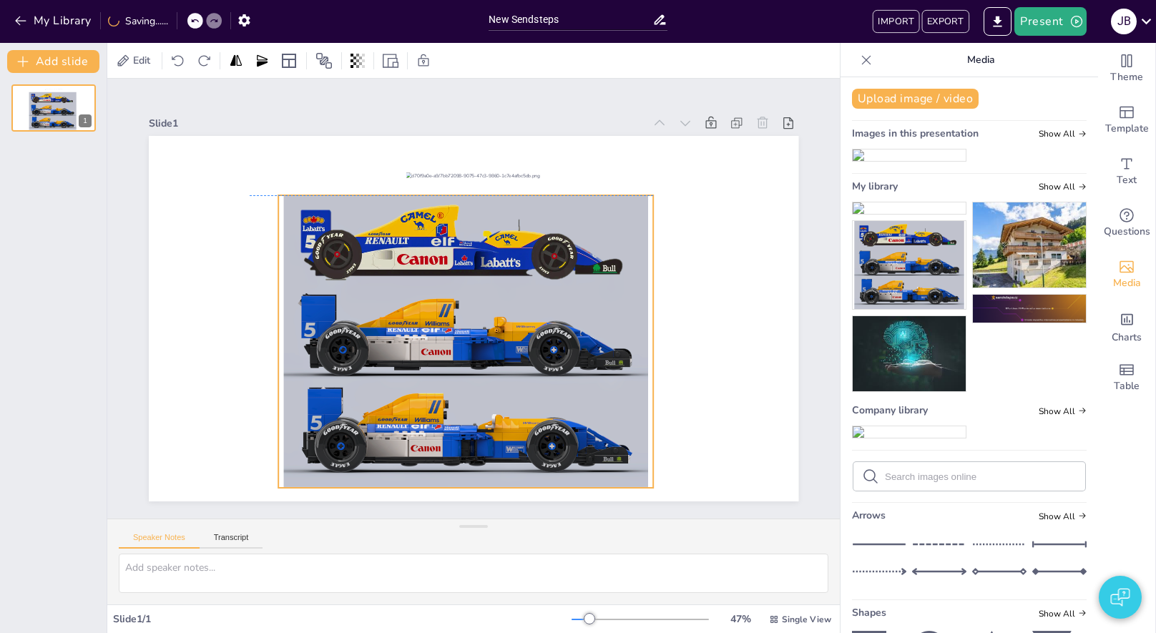
drag, startPoint x: 511, startPoint y: 305, endPoint x: 502, endPoint y: 328, distance: 25.1
click at [502, 328] on div at bounding box center [465, 341] width 375 height 292
click at [1046, 19] on button "Present" at bounding box center [1050, 21] width 72 height 29
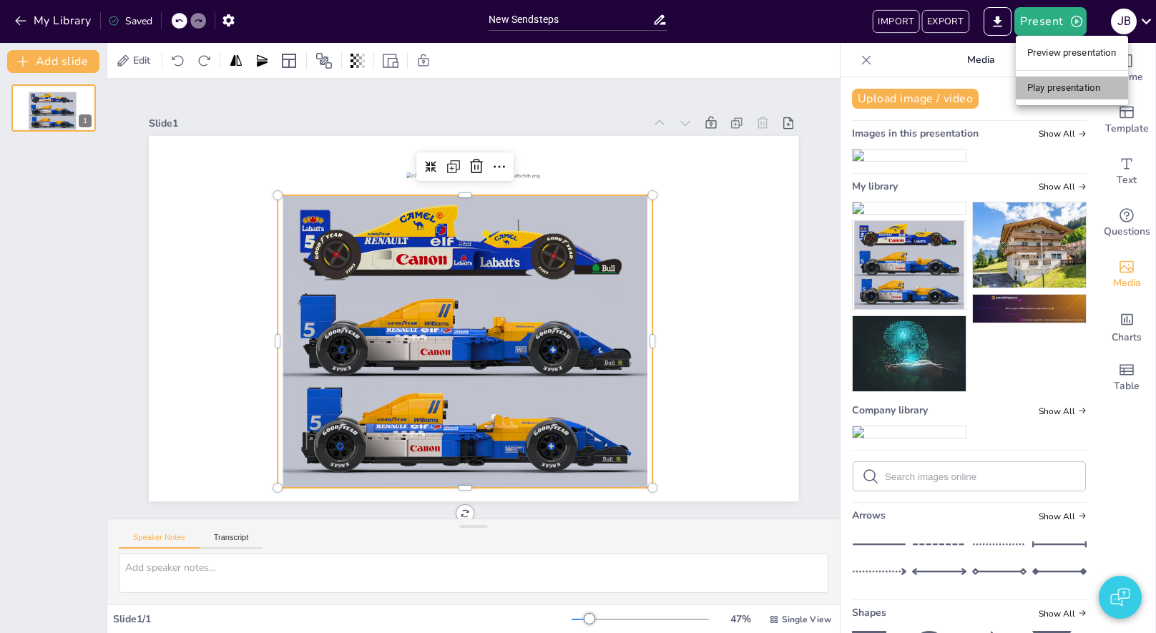
click at [1043, 83] on li "Play presentation" at bounding box center [1072, 88] width 112 height 23
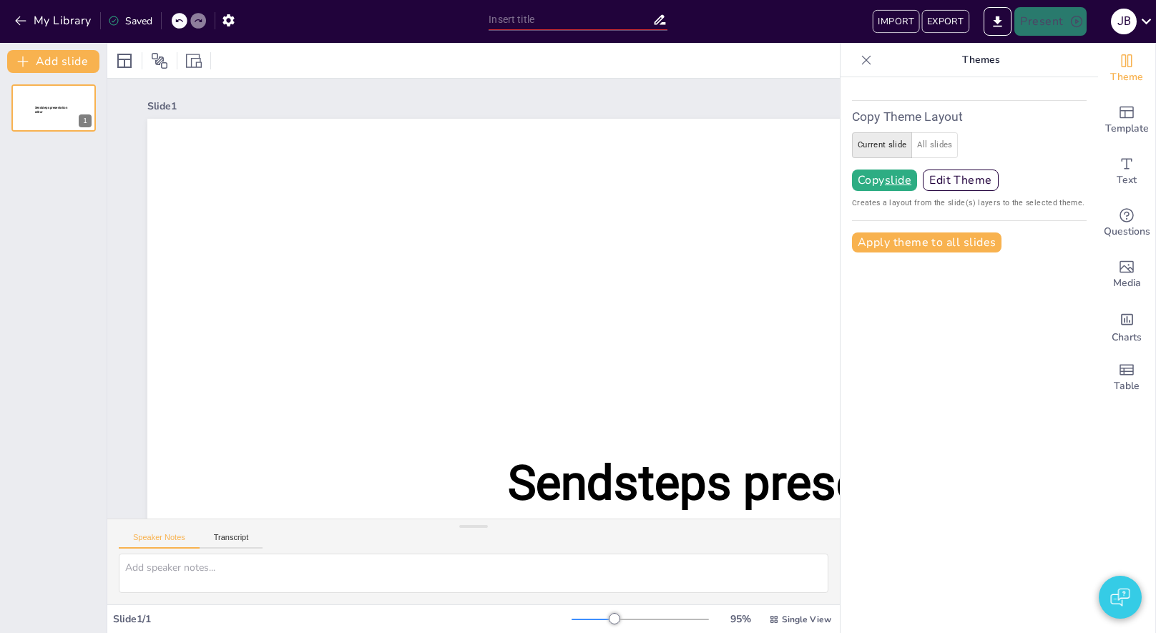
type input "New Sendsteps"
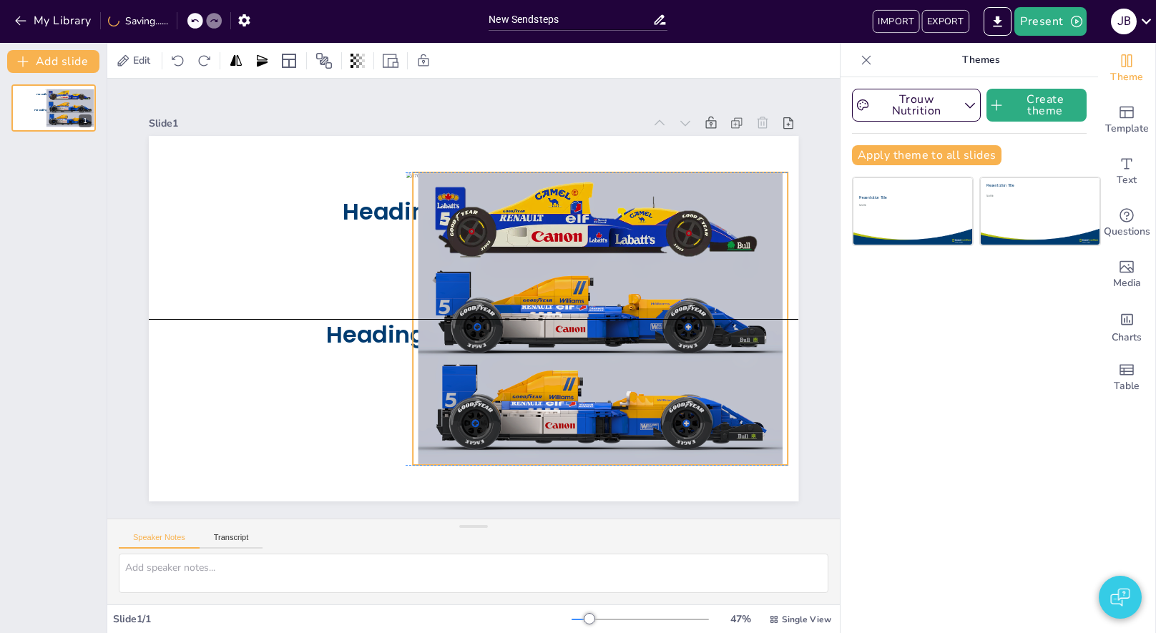
drag, startPoint x: 486, startPoint y: 294, endPoint x: 621, endPoint y: 275, distance: 136.5
click at [621, 275] on div at bounding box center [600, 318] width 375 height 292
click at [621, 148] on div at bounding box center [611, 143] width 23 height 23
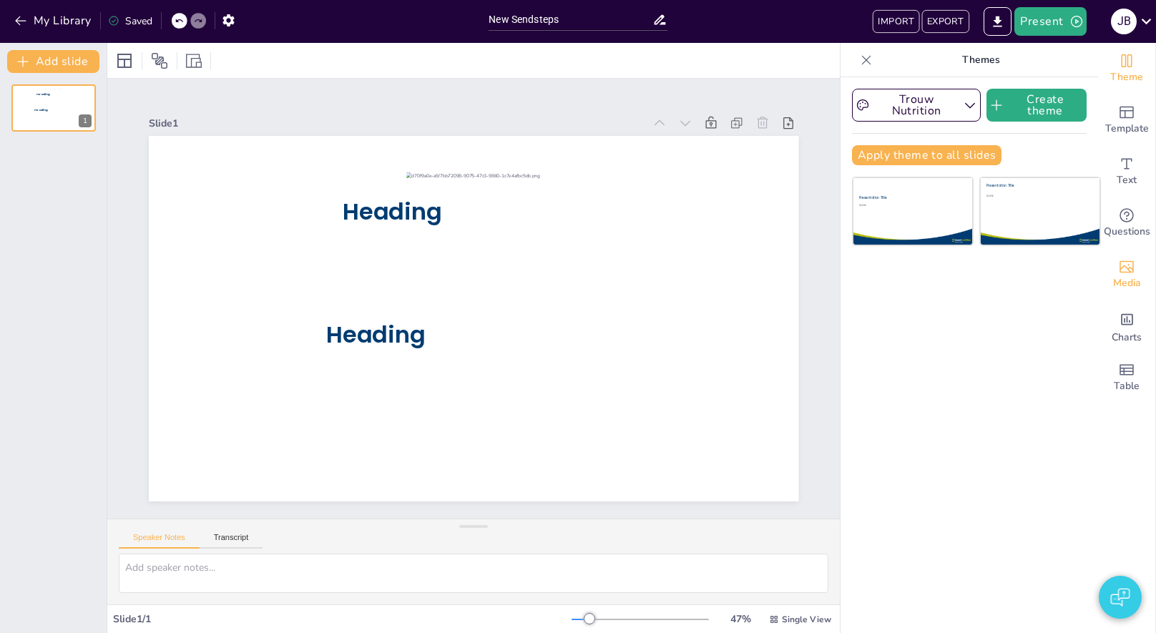
click at [1126, 280] on span "Media" at bounding box center [1127, 283] width 28 height 16
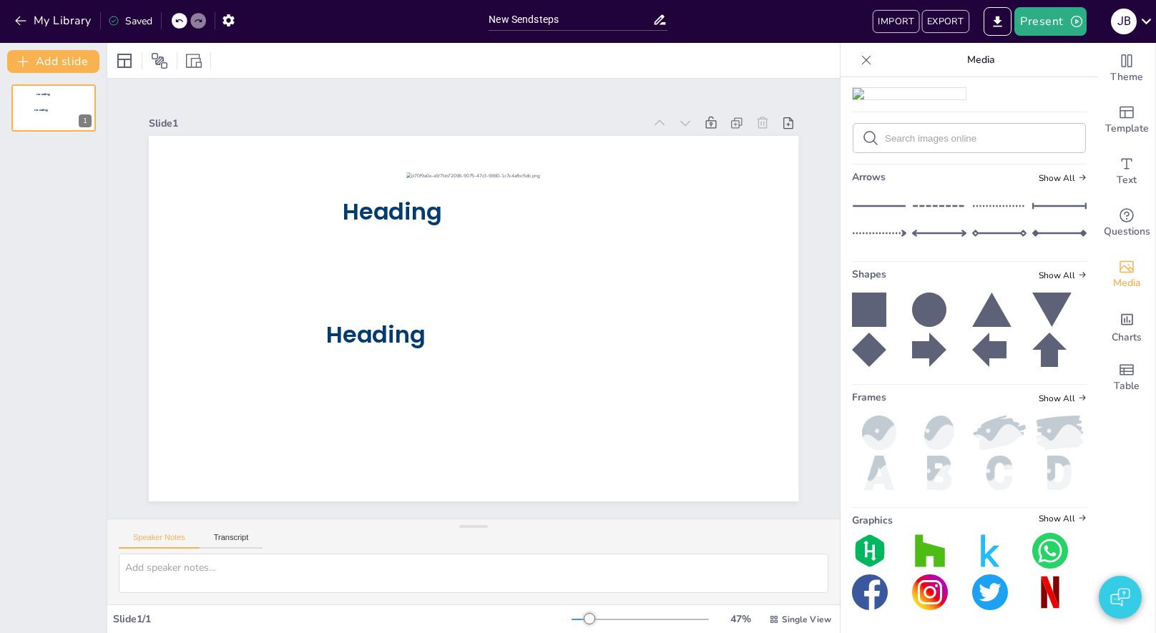
scroll to position [371, 0]
click at [938, 22] on button "EXPORT" at bounding box center [944, 21] width 47 height 23
click at [1048, 16] on button "Present" at bounding box center [1050, 21] width 72 height 29
click at [1056, 97] on li "Play presentation" at bounding box center [1072, 88] width 112 height 23
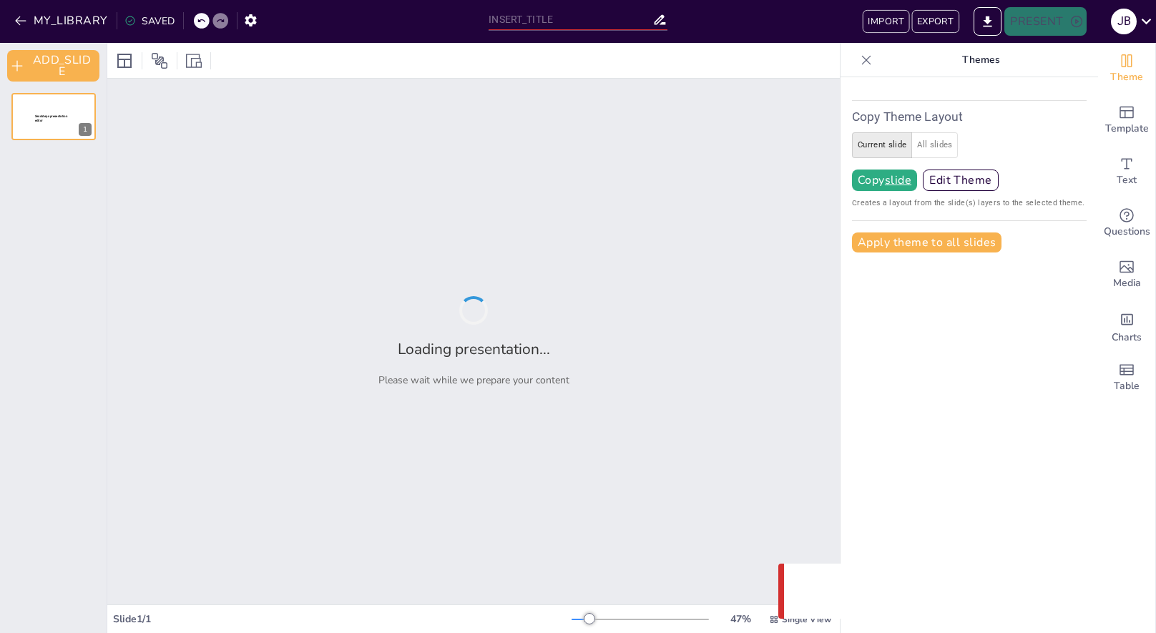
type input "New Sendsteps"
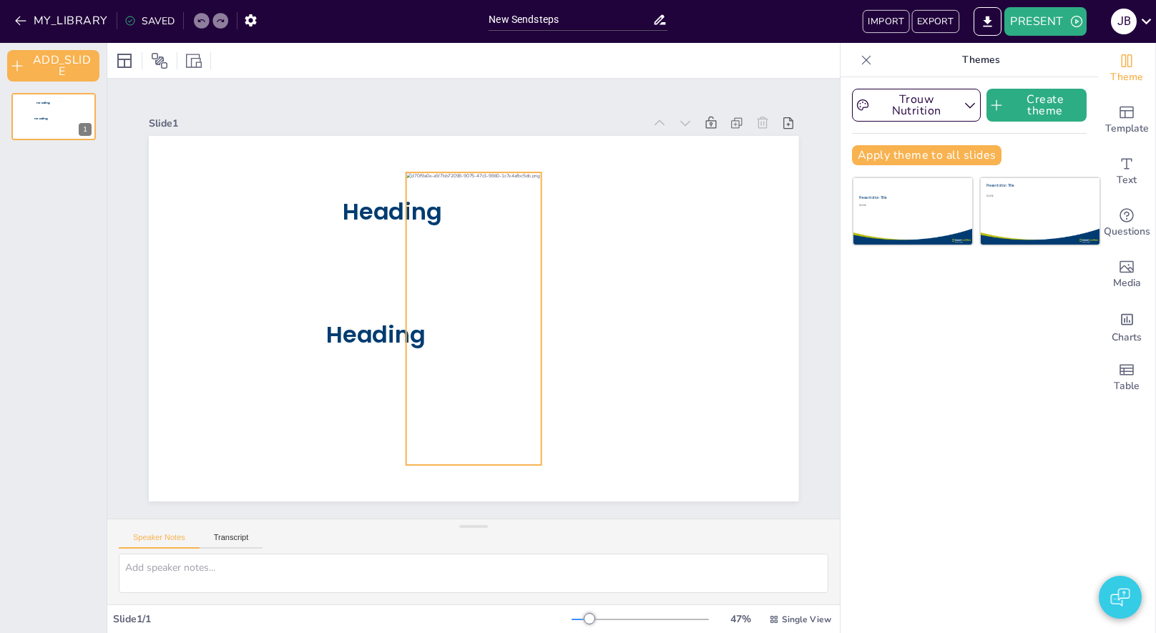
click at [471, 300] on div at bounding box center [471, 318] width 165 height 305
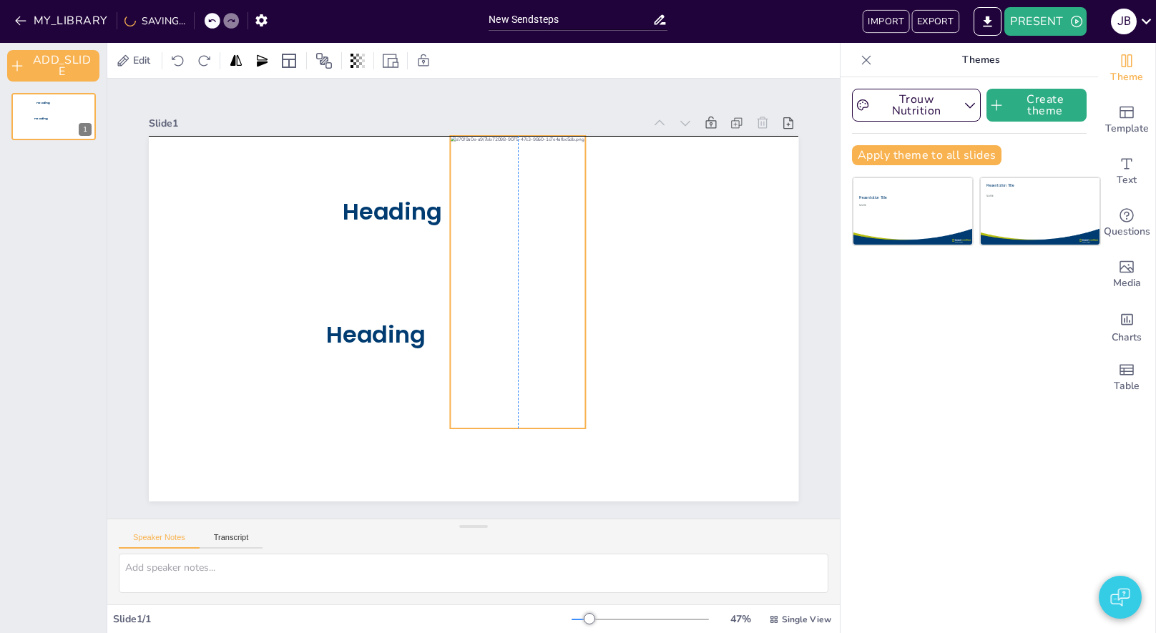
drag, startPoint x: 461, startPoint y: 328, endPoint x: 502, endPoint y: 291, distance: 55.2
click at [502, 291] on div at bounding box center [517, 282] width 135 height 292
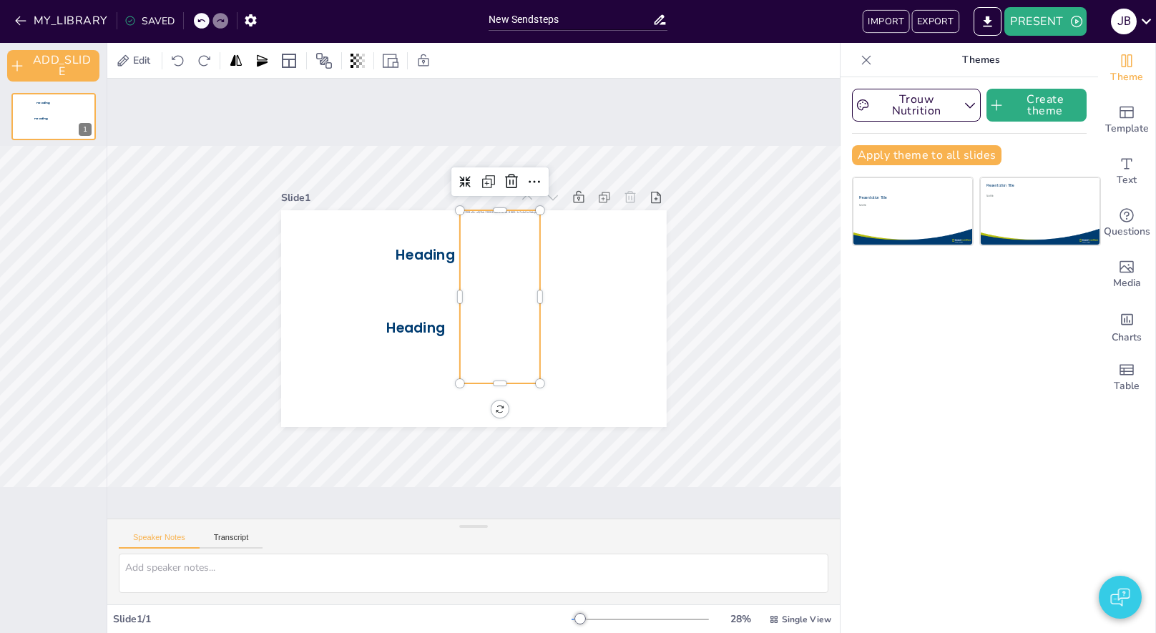
click at [159, 316] on div "Slide 1 Heading Heading" at bounding box center [474, 298] width 775 height 514
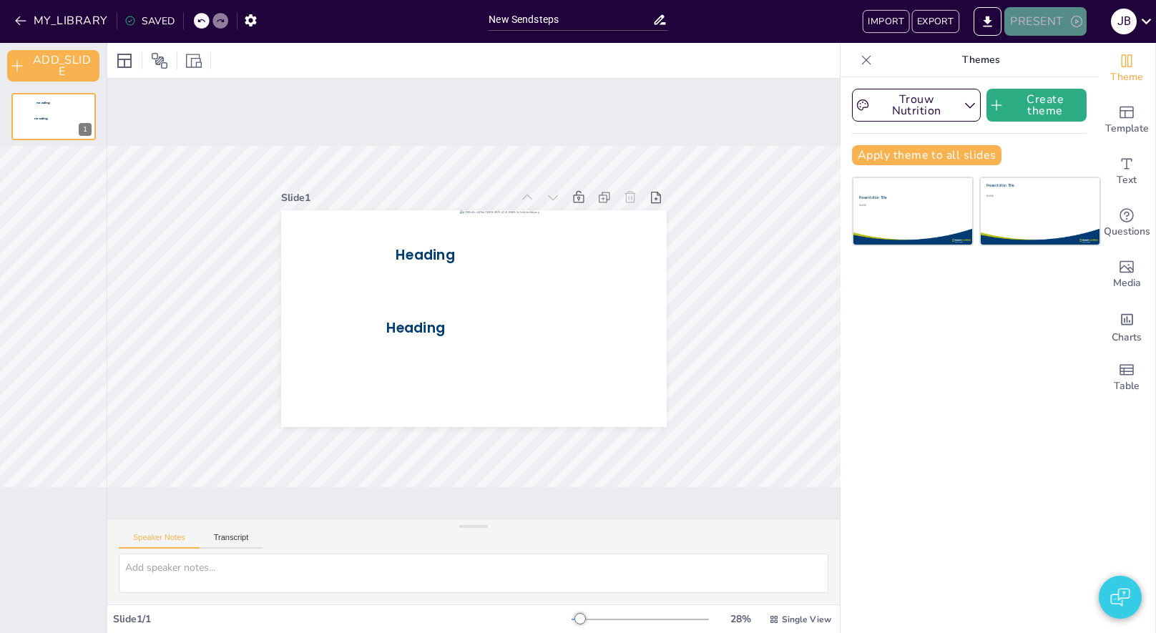
click at [1049, 32] on button "PRESENT" at bounding box center [1045, 21] width 82 height 29
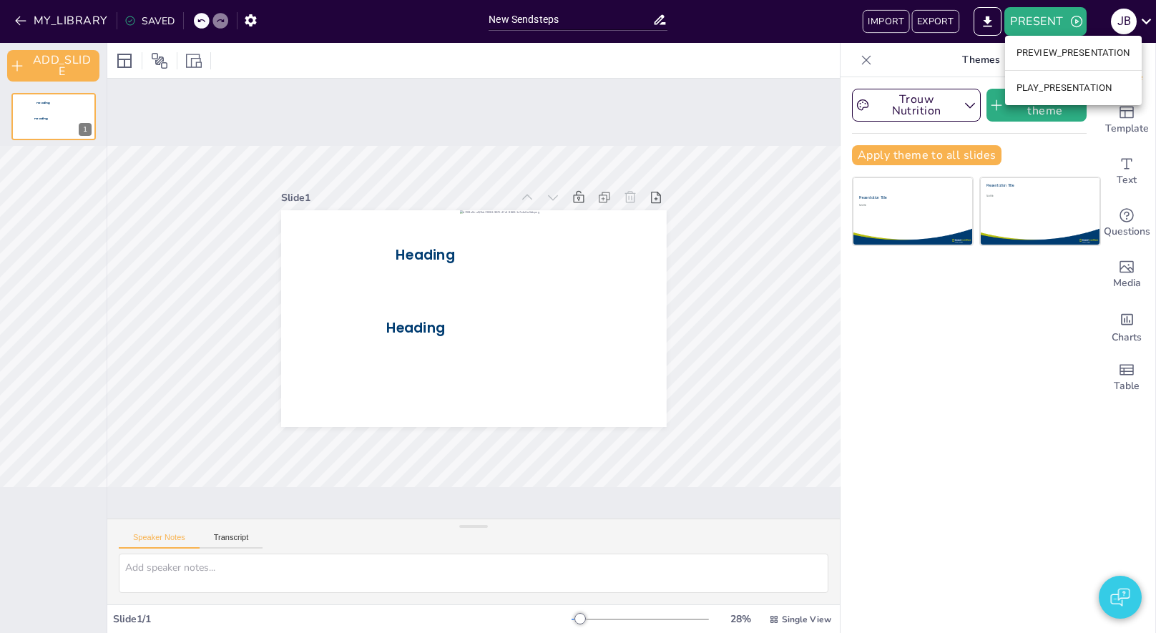
click at [1048, 89] on li "PLAY_PRESENTATION" at bounding box center [1073, 88] width 137 height 23
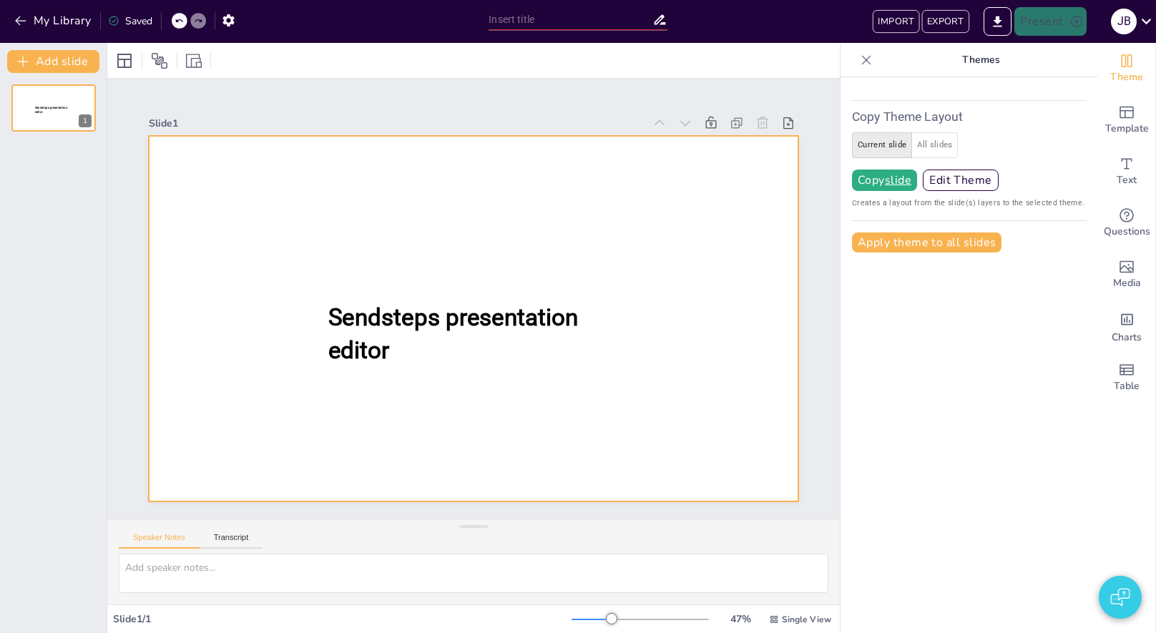
type input "New Sendsteps"
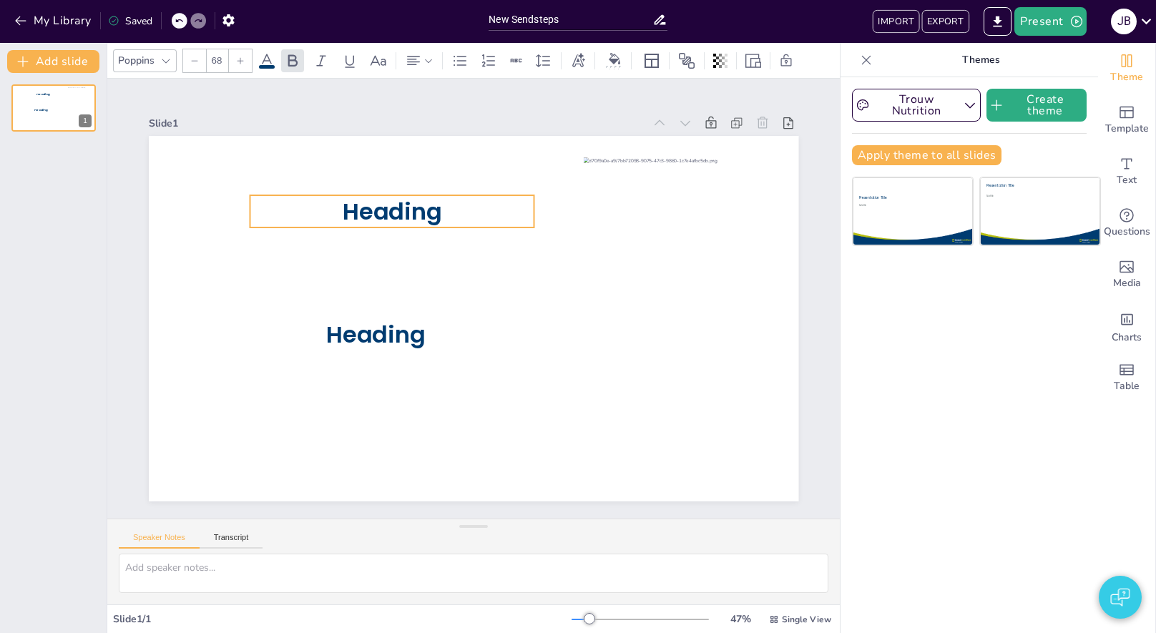
click at [404, 222] on span "Heading" at bounding box center [391, 211] width 99 height 32
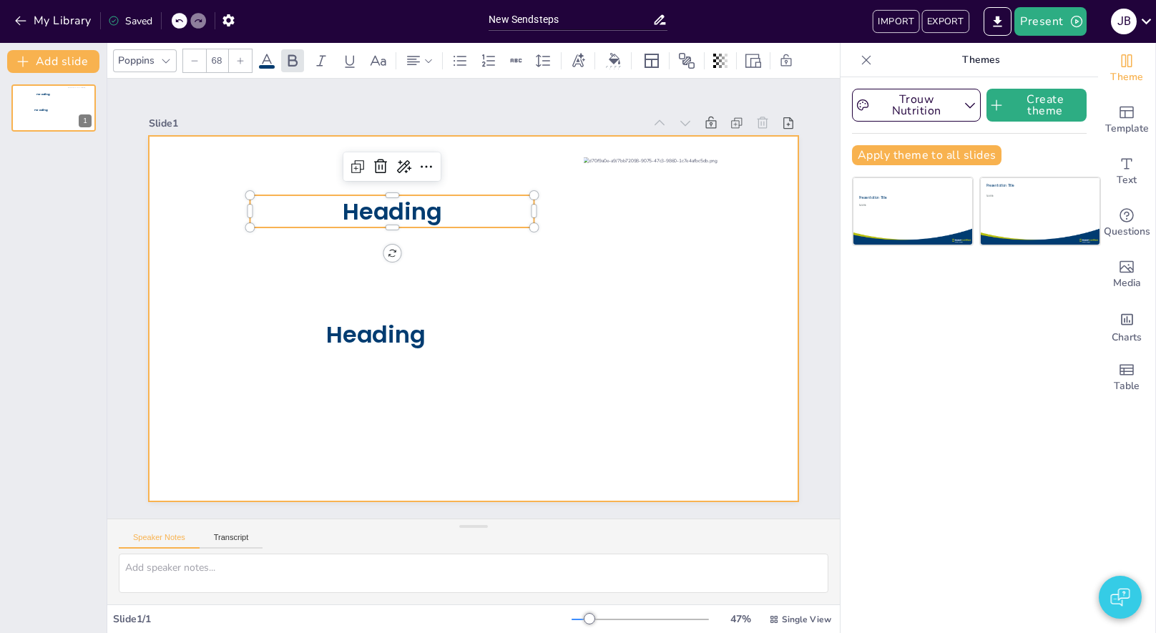
click at [215, 358] on div at bounding box center [473, 318] width 649 height 365
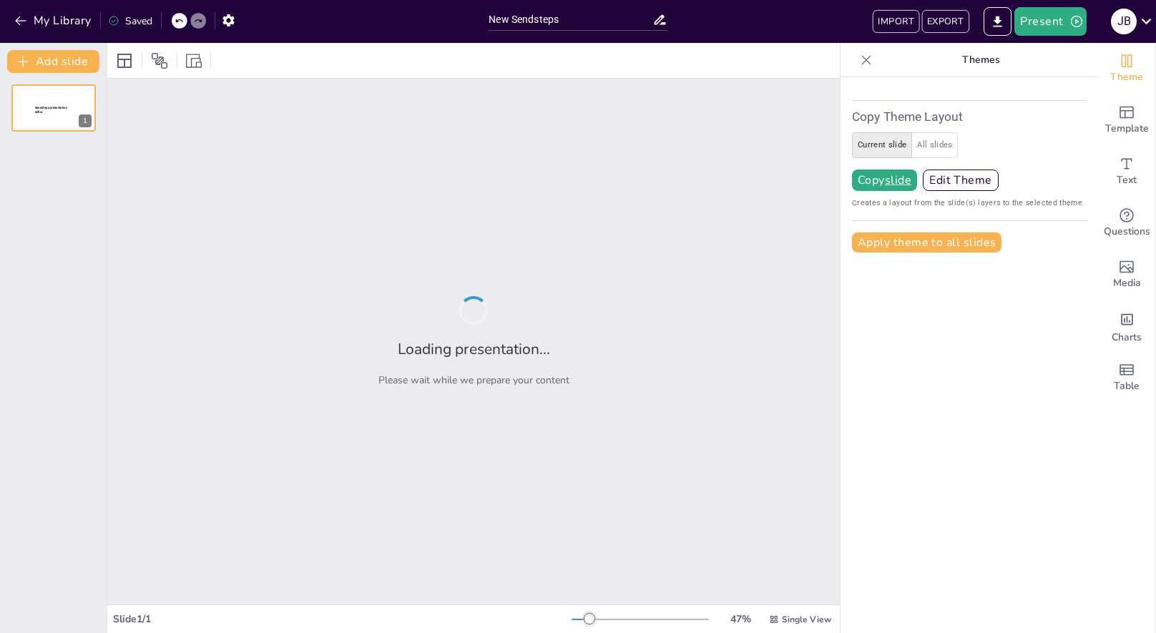
type input "New Sendsteps"
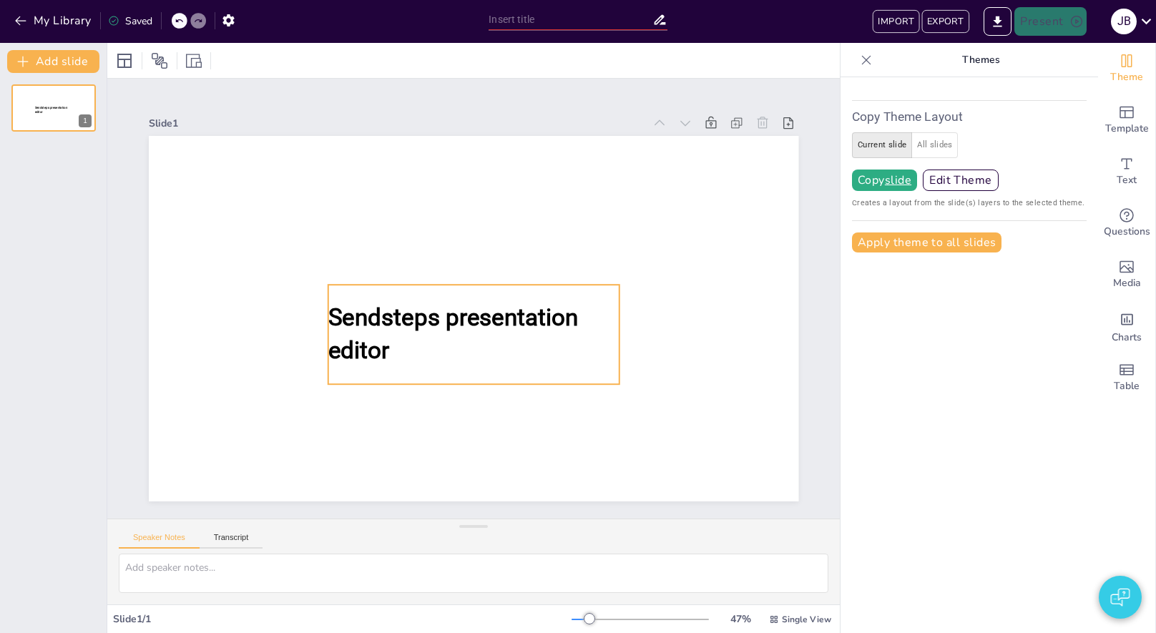
type input "New Sendsteps"
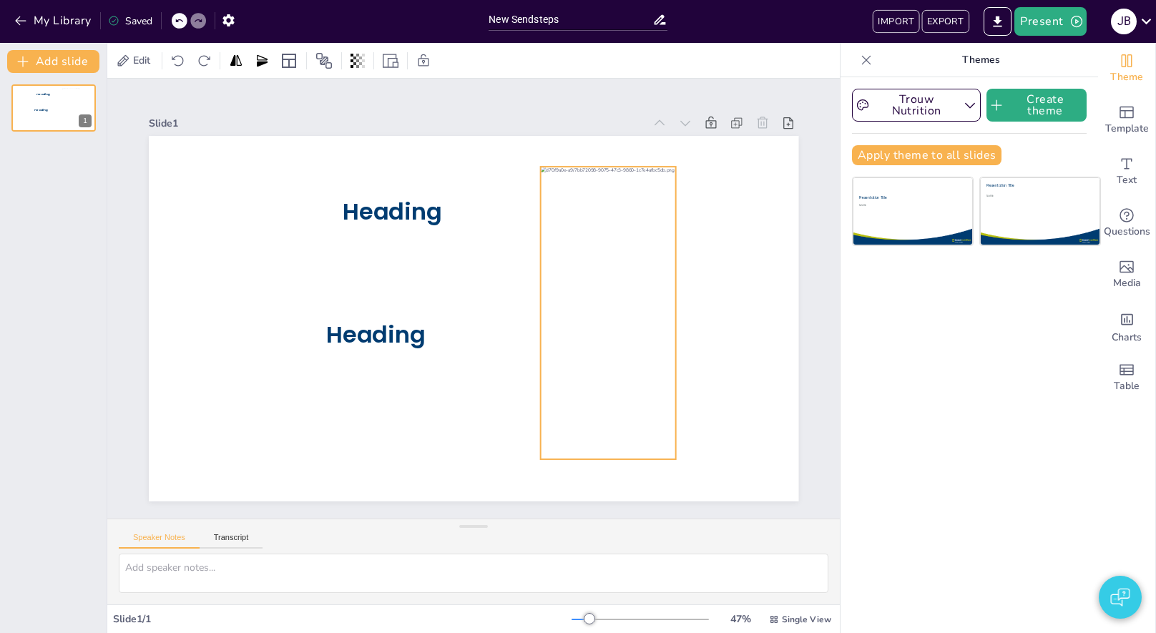
drag, startPoint x: 673, startPoint y: 366, endPoint x: 630, endPoint y: 375, distance: 43.9
click at [630, 375] on div at bounding box center [607, 313] width 135 height 292
click at [1054, 24] on button "Present" at bounding box center [1050, 21] width 72 height 29
click at [1039, 88] on li "Play presentation" at bounding box center [1072, 88] width 112 height 23
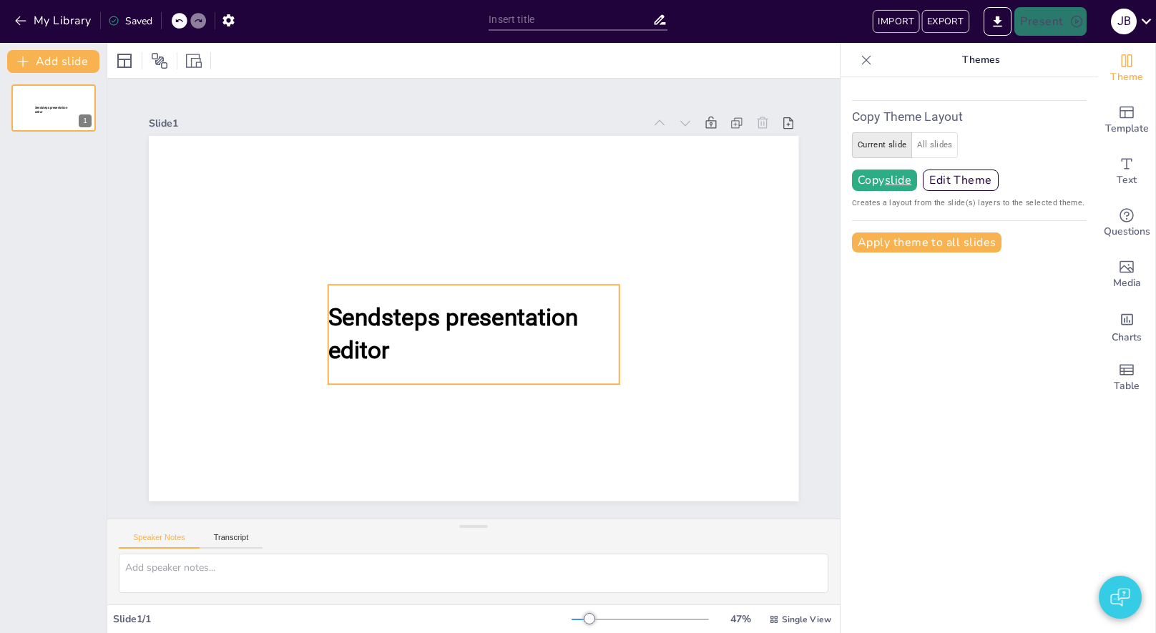
type input "New Sendsteps"
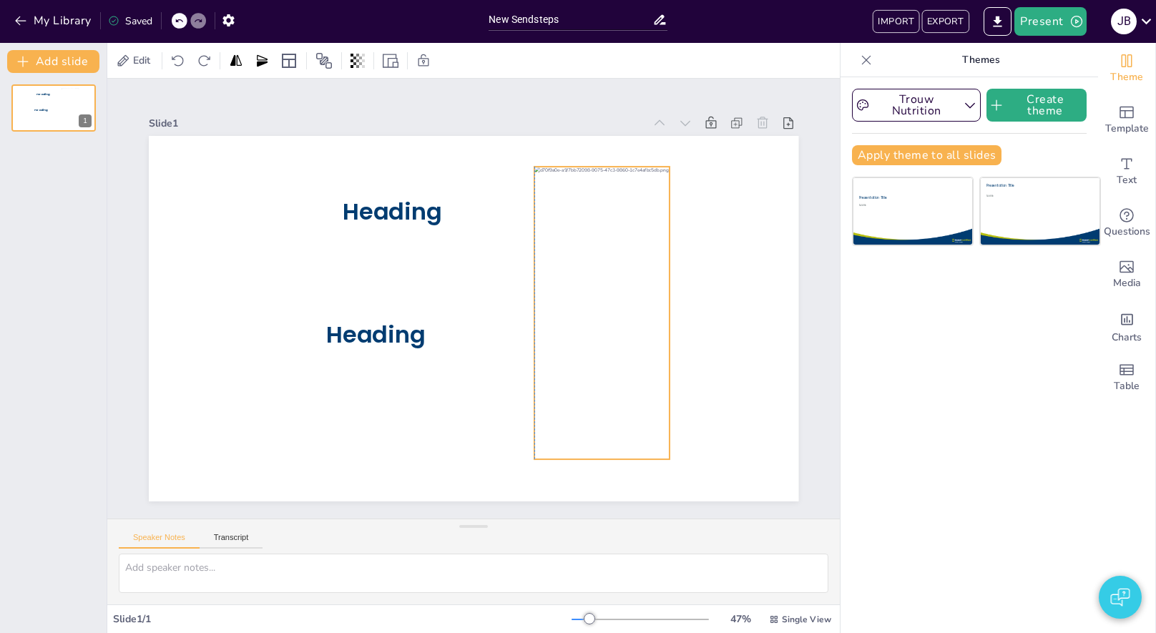
drag, startPoint x: 600, startPoint y: 353, endPoint x: 510, endPoint y: 358, distance: 90.2
click at [534, 358] on div at bounding box center [601, 313] width 135 height 292
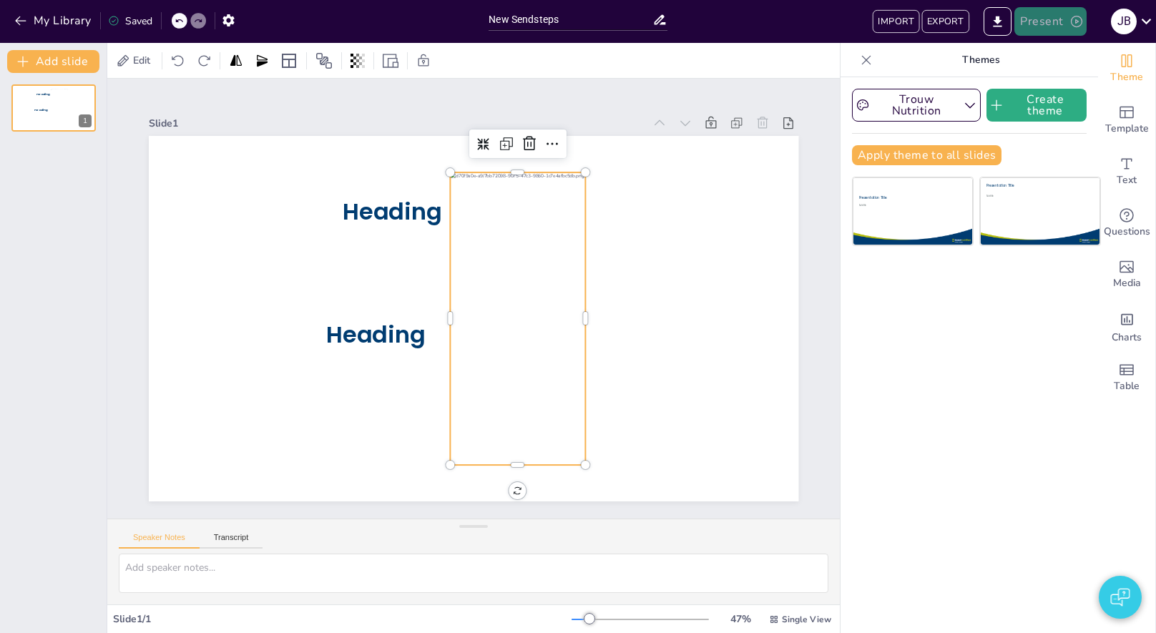
click at [1045, 24] on button "Present" at bounding box center [1050, 21] width 72 height 29
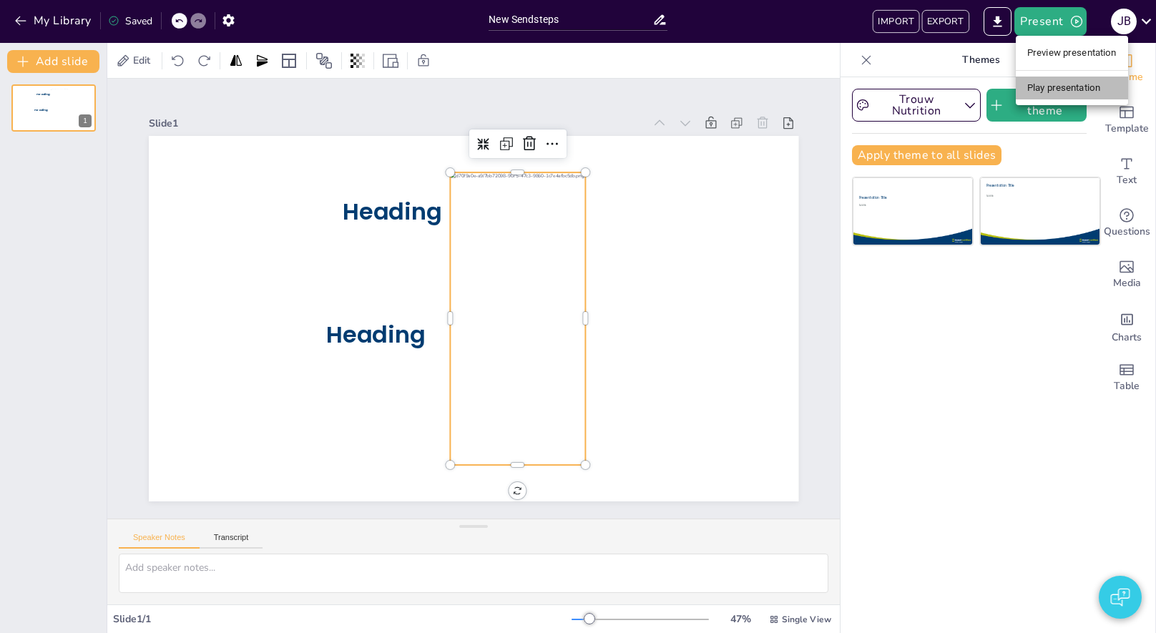
click at [1044, 80] on li "Play presentation" at bounding box center [1072, 88] width 112 height 23
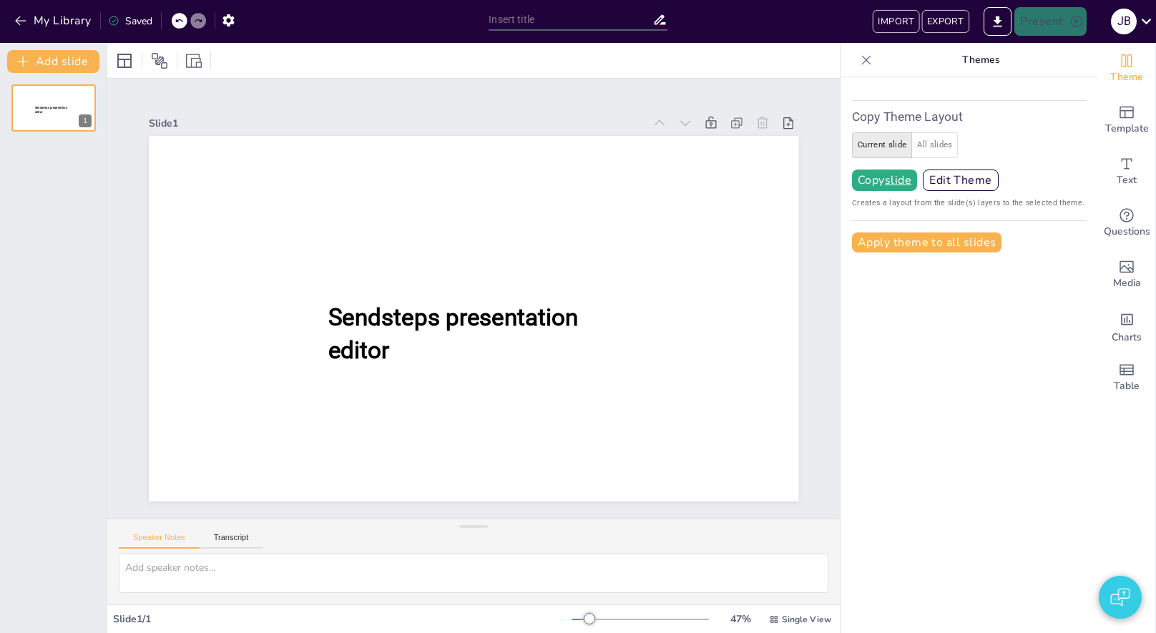
type input "New Sendsteps"
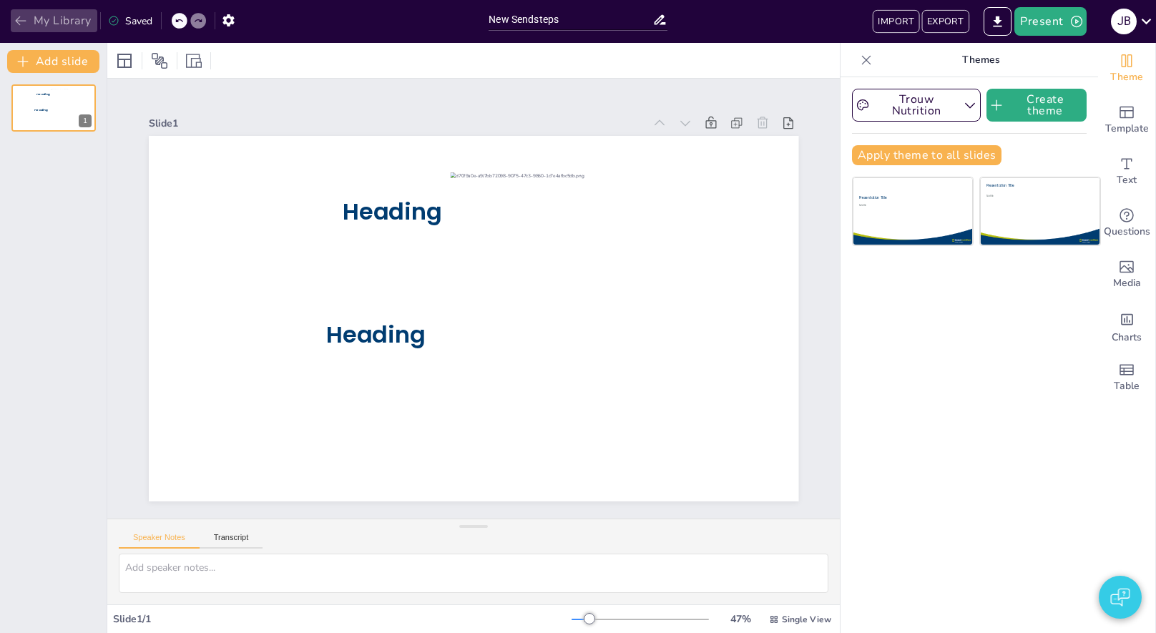
click at [33, 15] on button "My Library" at bounding box center [54, 20] width 87 height 23
